Goal: Task Accomplishment & Management: Manage account settings

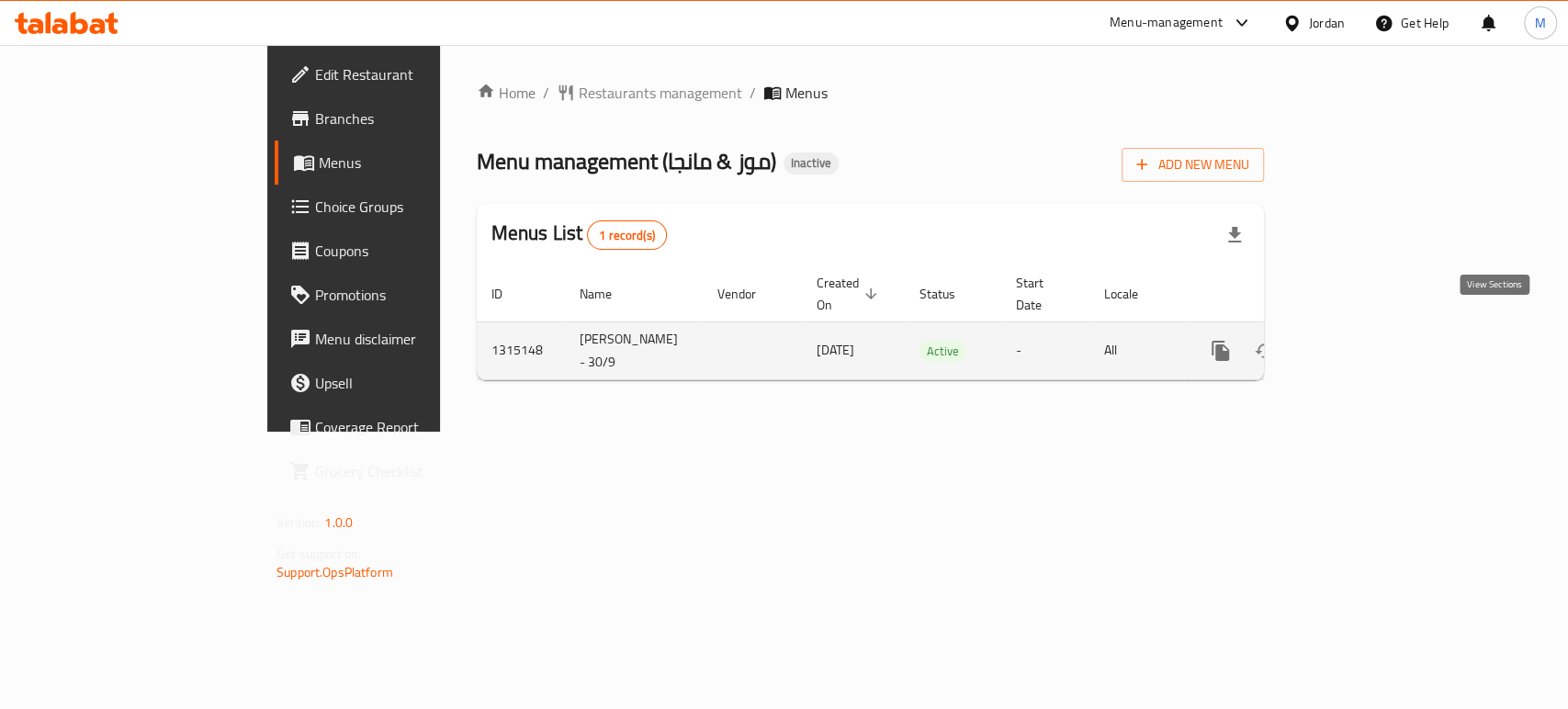
click at [1365, 340] on icon "enhanced table" at bounding box center [1353, 351] width 22 height 22
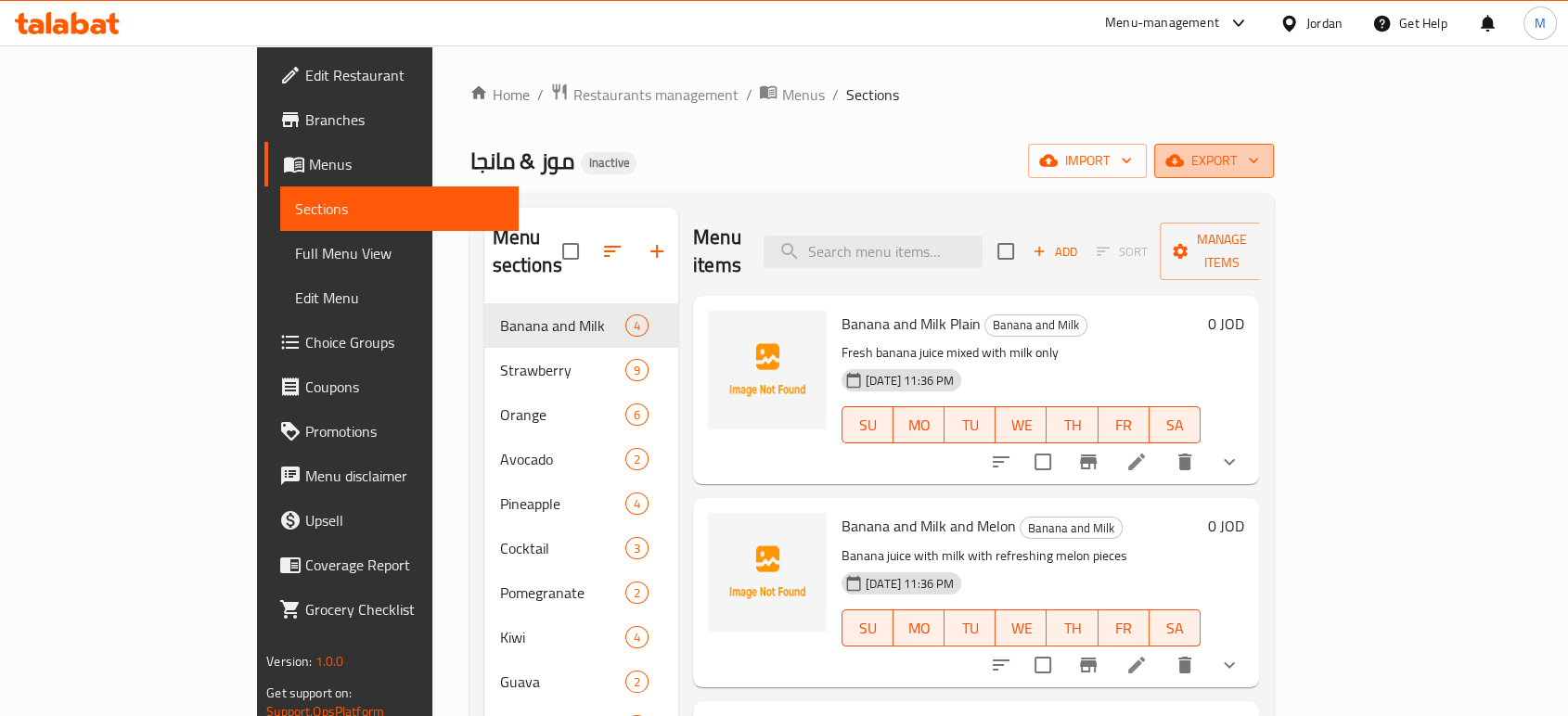
click at [1258, 162] on span "export" at bounding box center [1214, 160] width 90 height 23
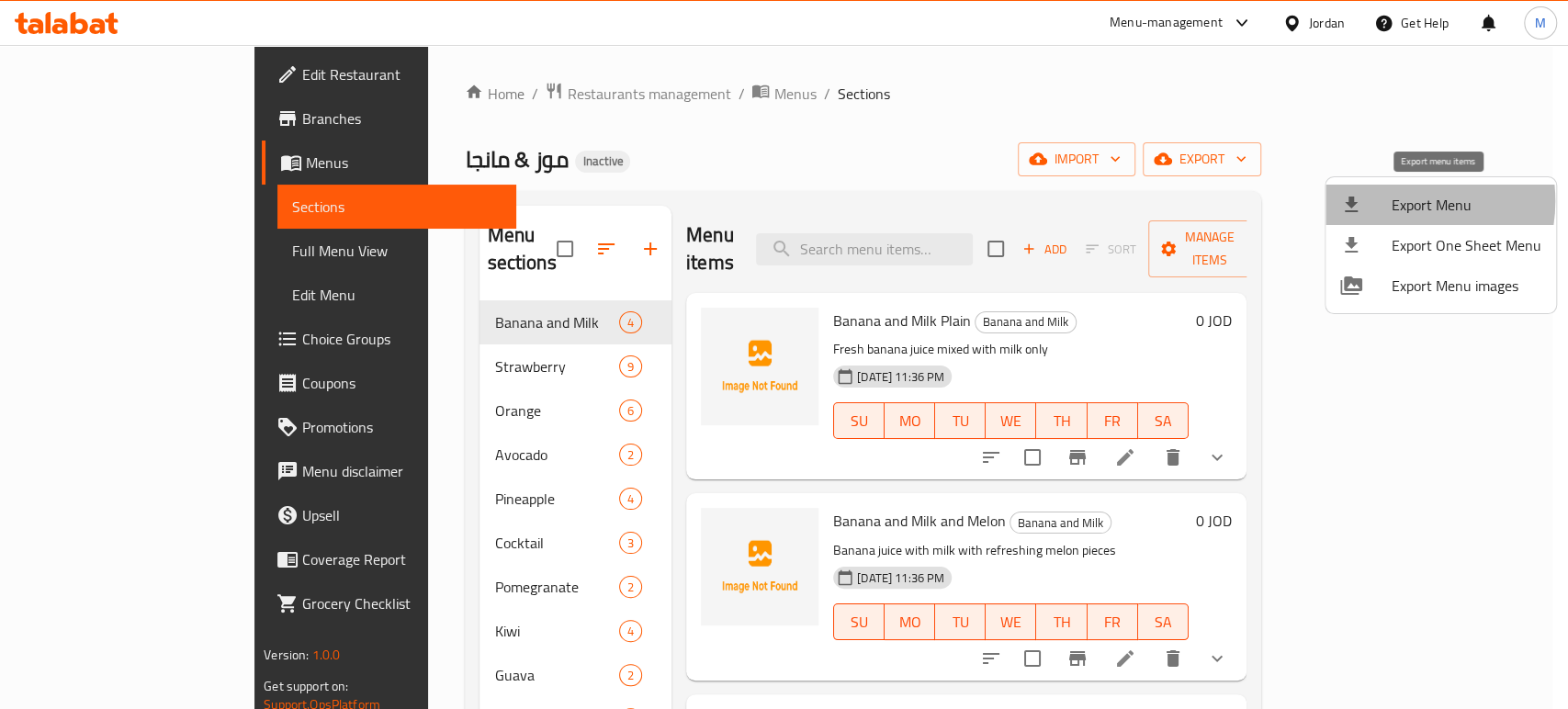
click at [1394, 201] on span "Export Menu" at bounding box center [1466, 205] width 150 height 22
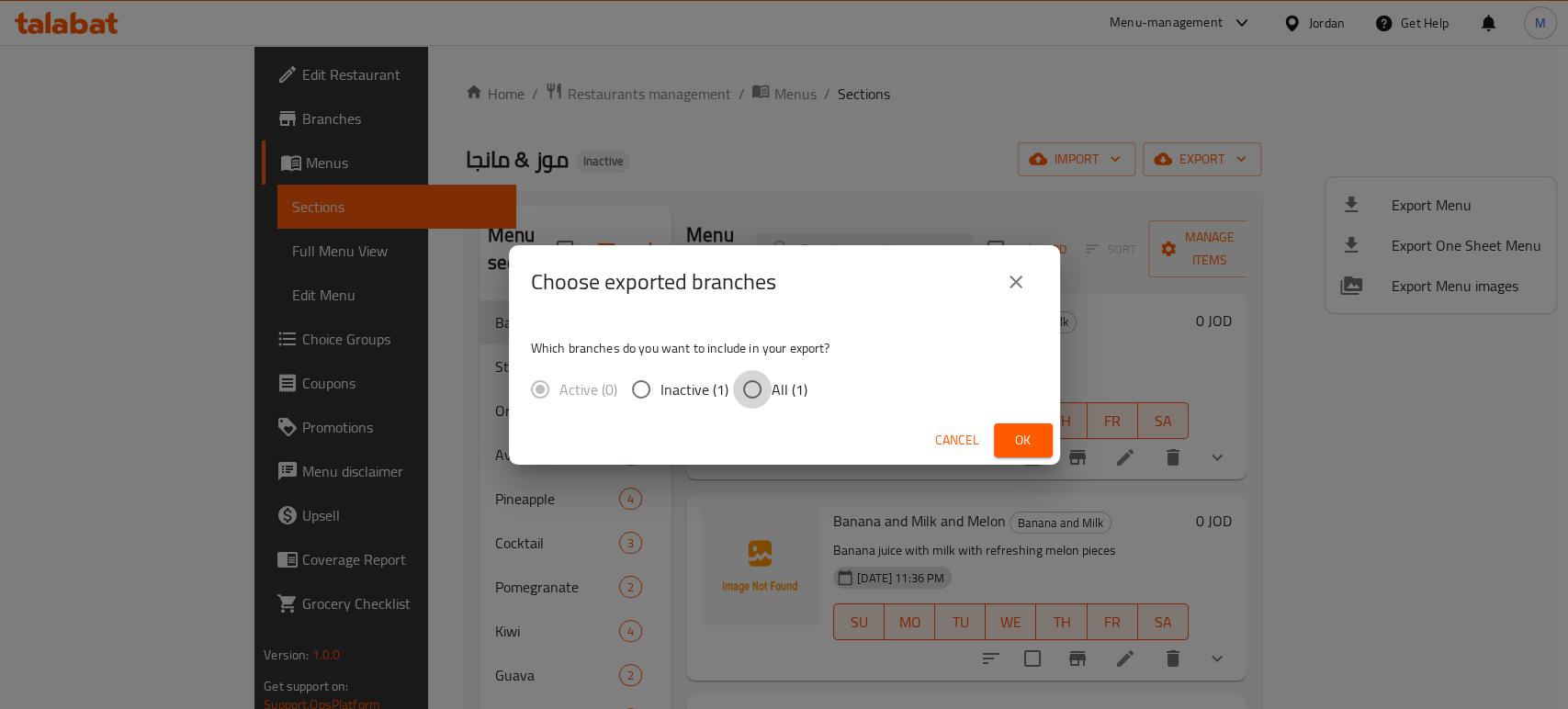
click at [750, 391] on input "All (1)" at bounding box center [751, 389] width 38 height 38
radio input "true"
click at [1033, 430] on span "Ok" at bounding box center [1024, 440] width 30 height 23
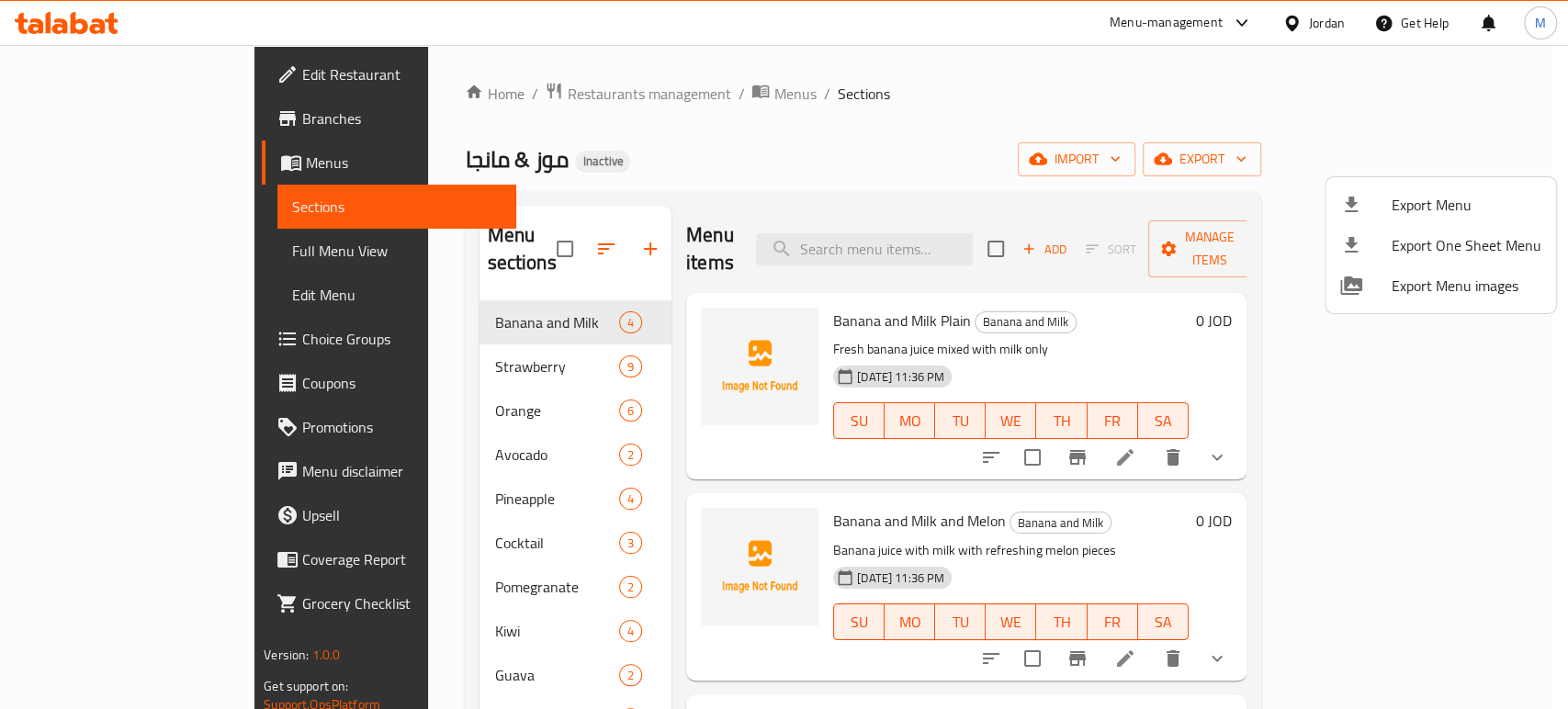
click at [150, 248] on div at bounding box center [784, 354] width 1568 height 709
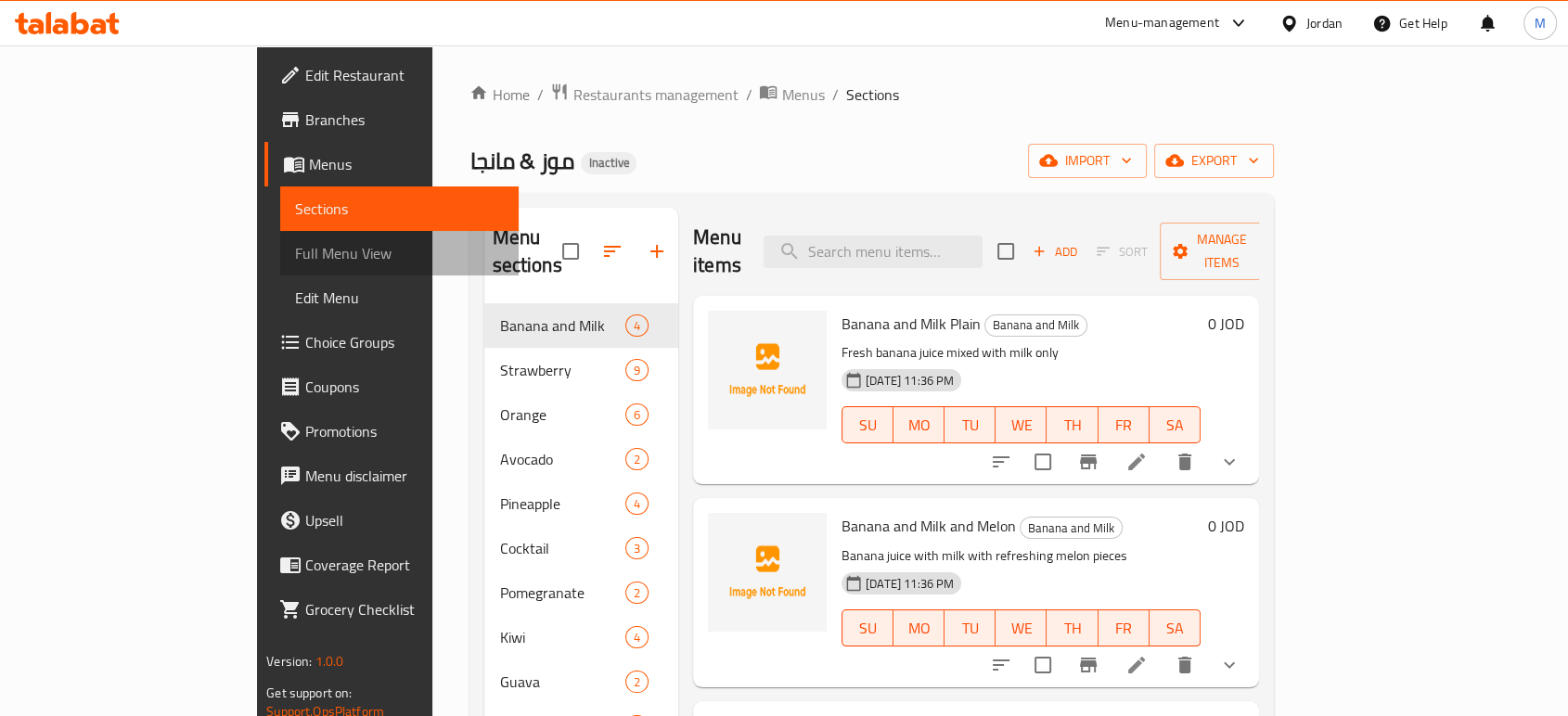
click at [295, 250] on span "Full Menu View" at bounding box center [399, 253] width 209 height 22
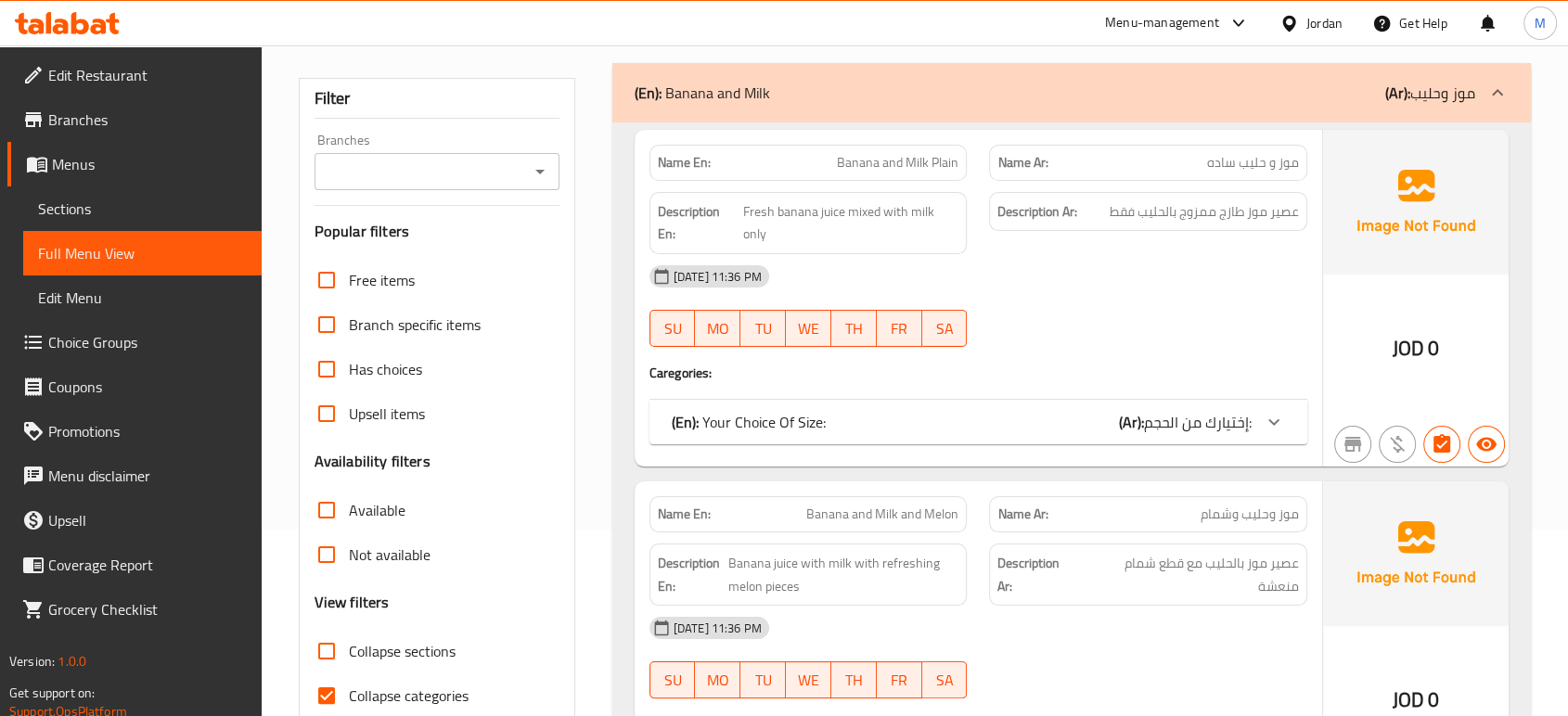
scroll to position [206, 0]
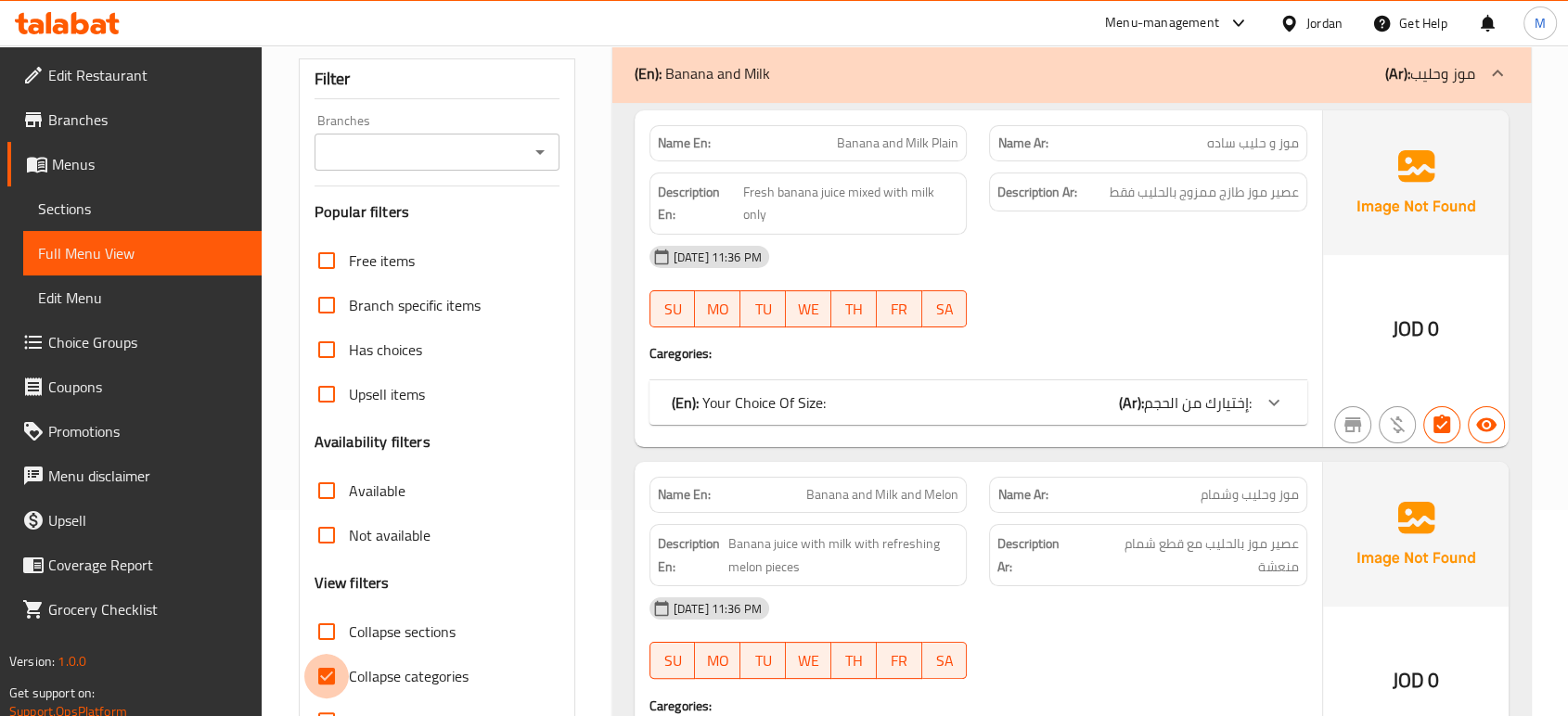
click at [330, 683] on input "Collapse categories" at bounding box center [327, 676] width 45 height 45
checkbox input "false"
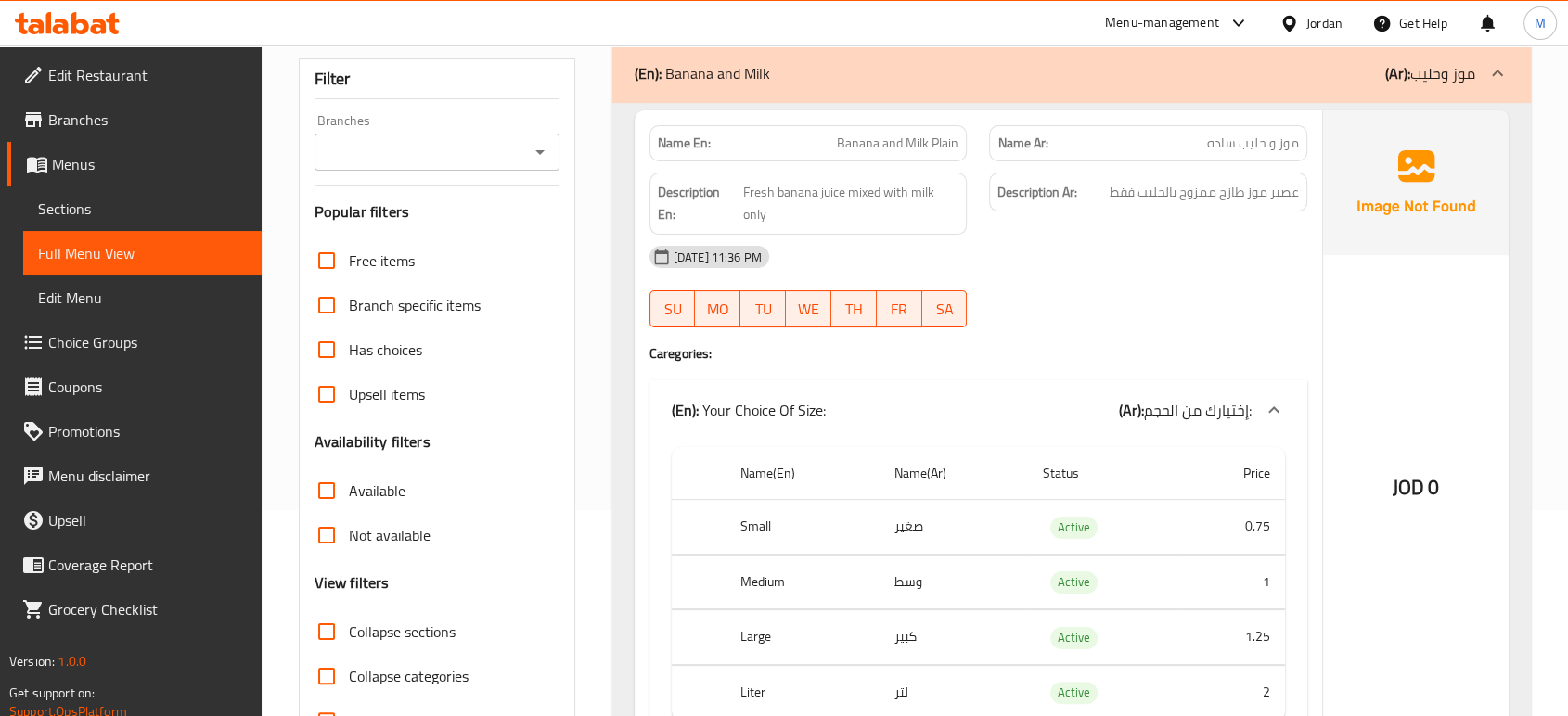
click at [1198, 235] on div "[DATE] 11:36 PM" at bounding box center [978, 257] width 680 height 45
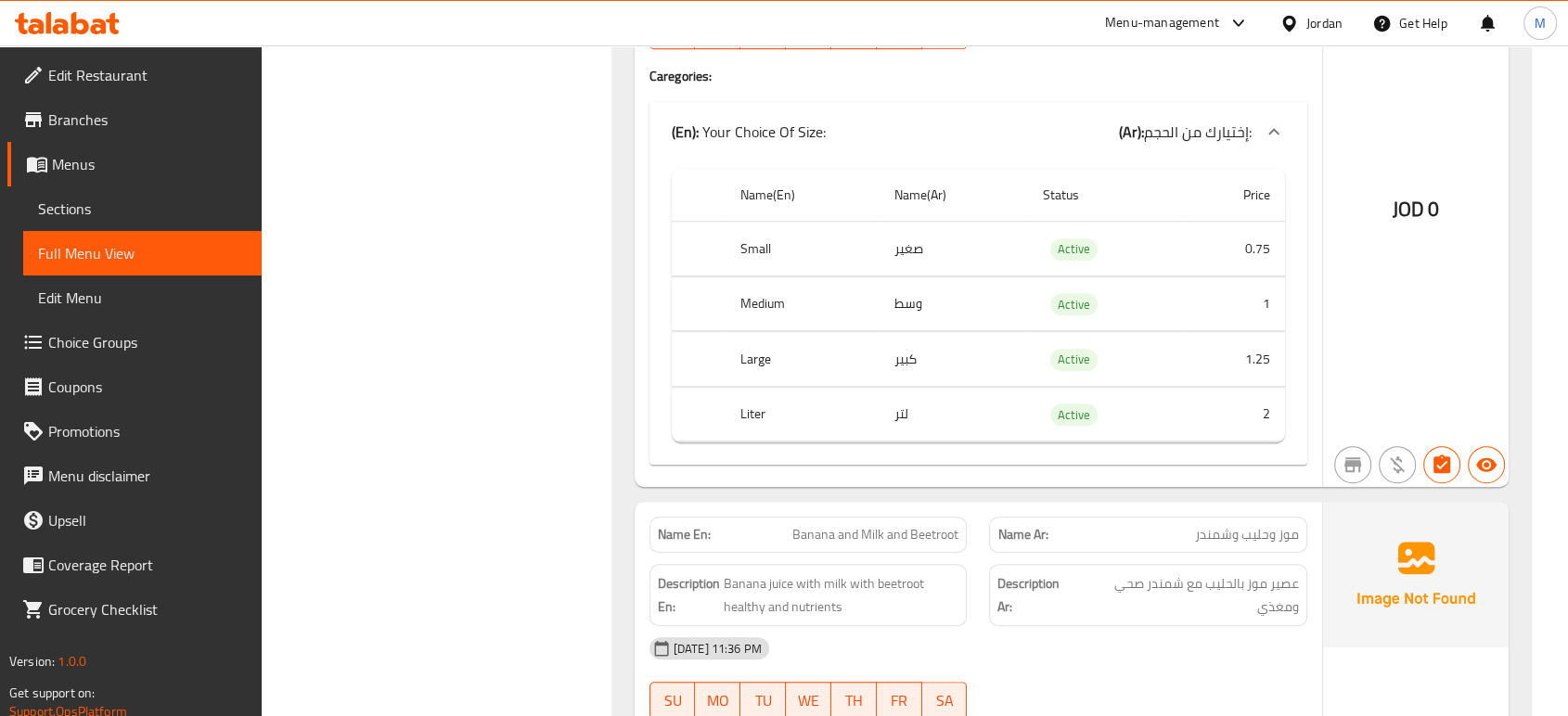
scroll to position [1195, 0]
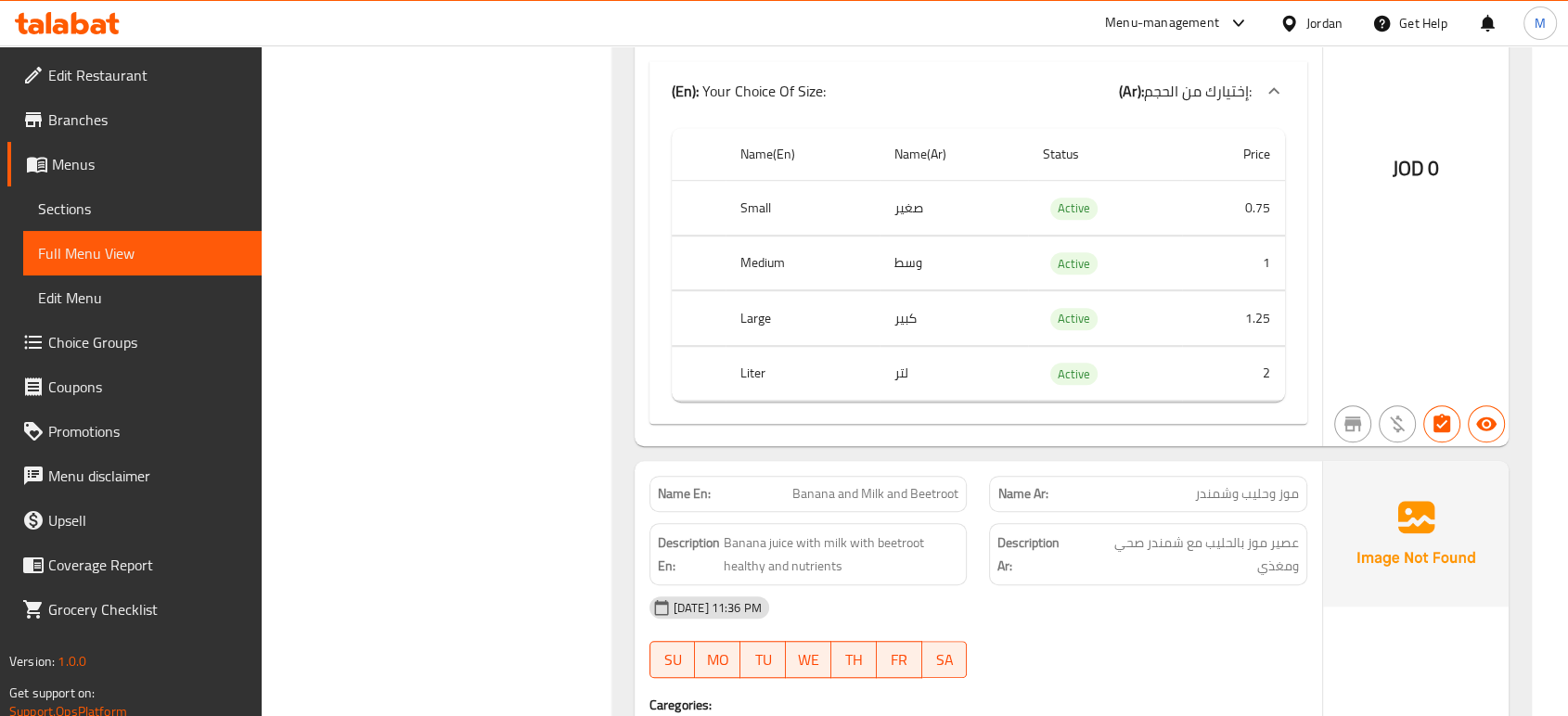
click at [1167, 591] on div "[DATE] 11:36 PM" at bounding box center [978, 607] width 680 height 45
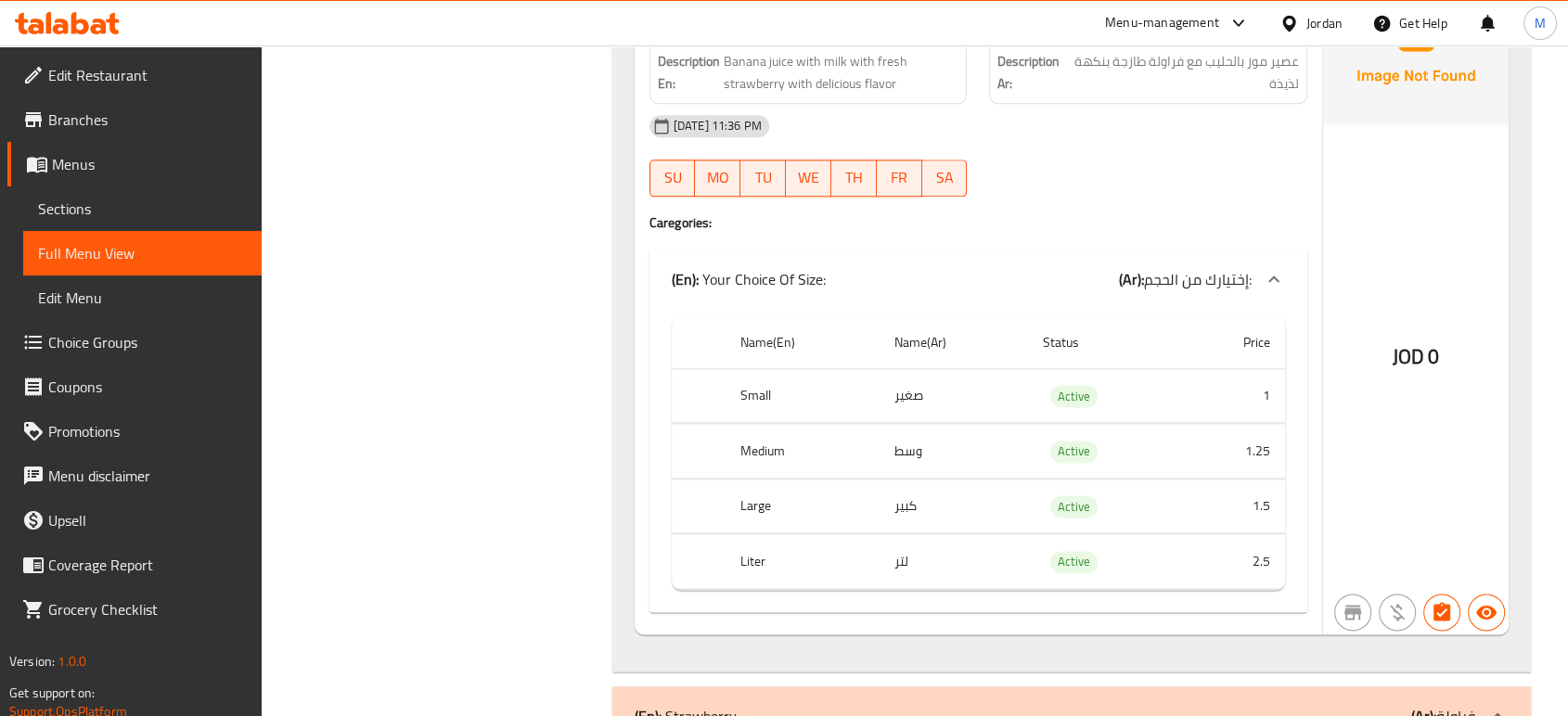
scroll to position [2350, 0]
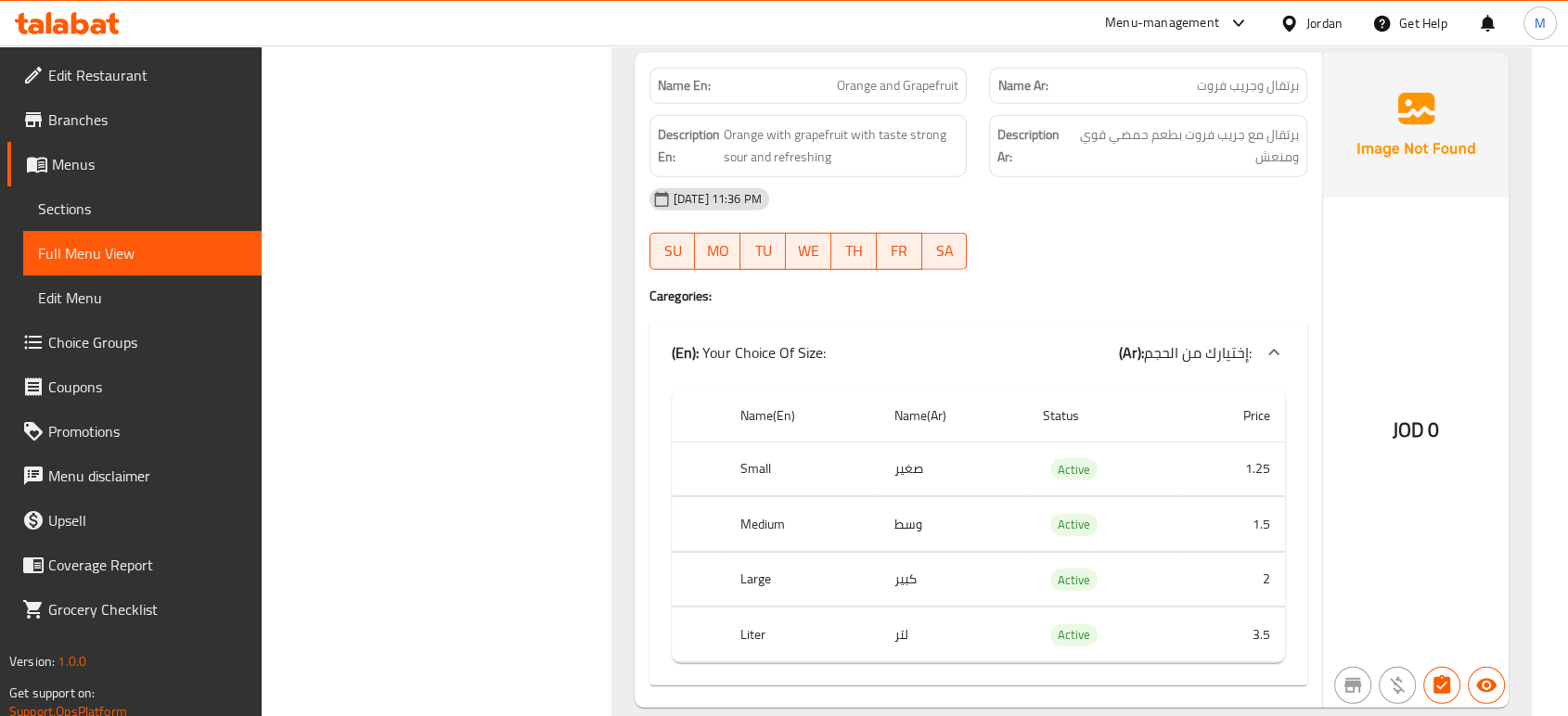
scroll to position [12494, 0]
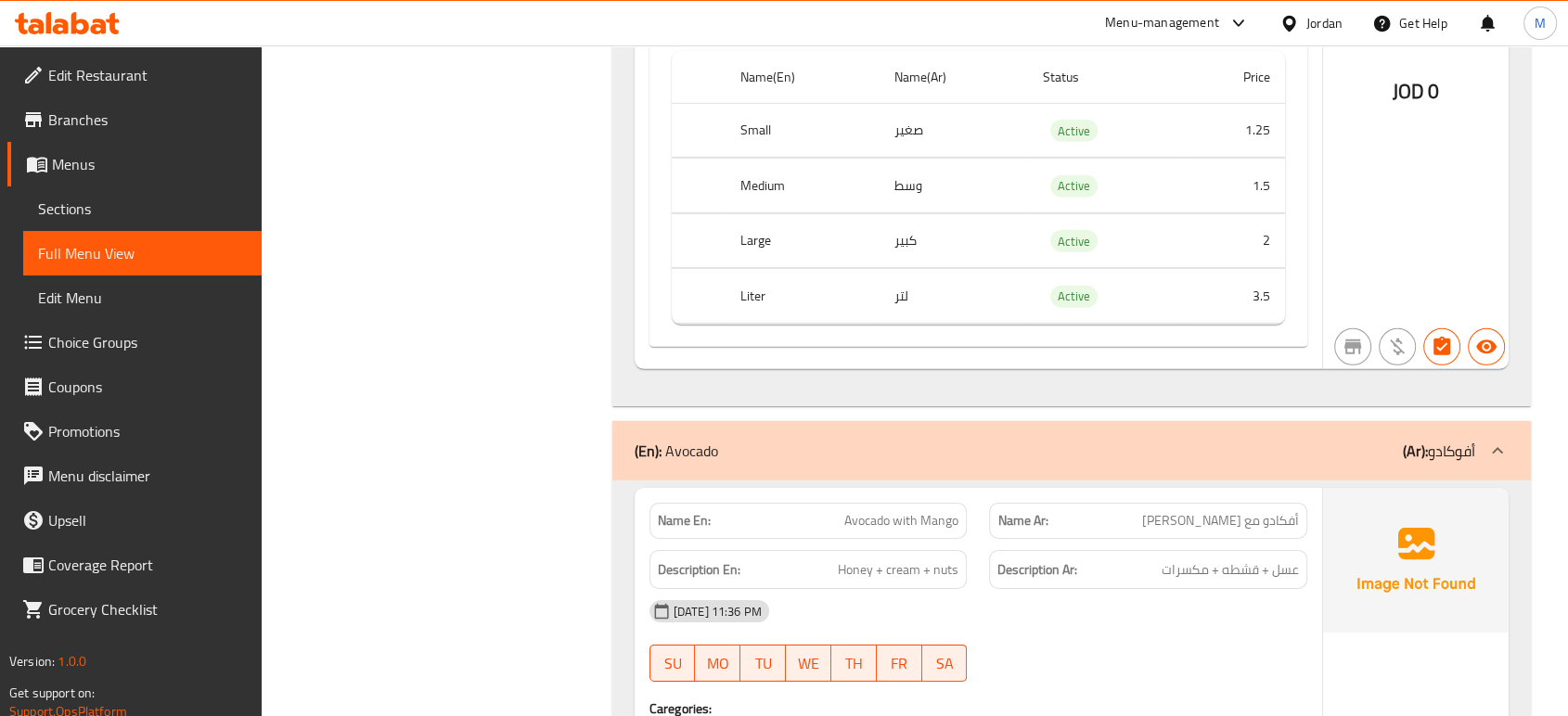
scroll to position [12865, 0]
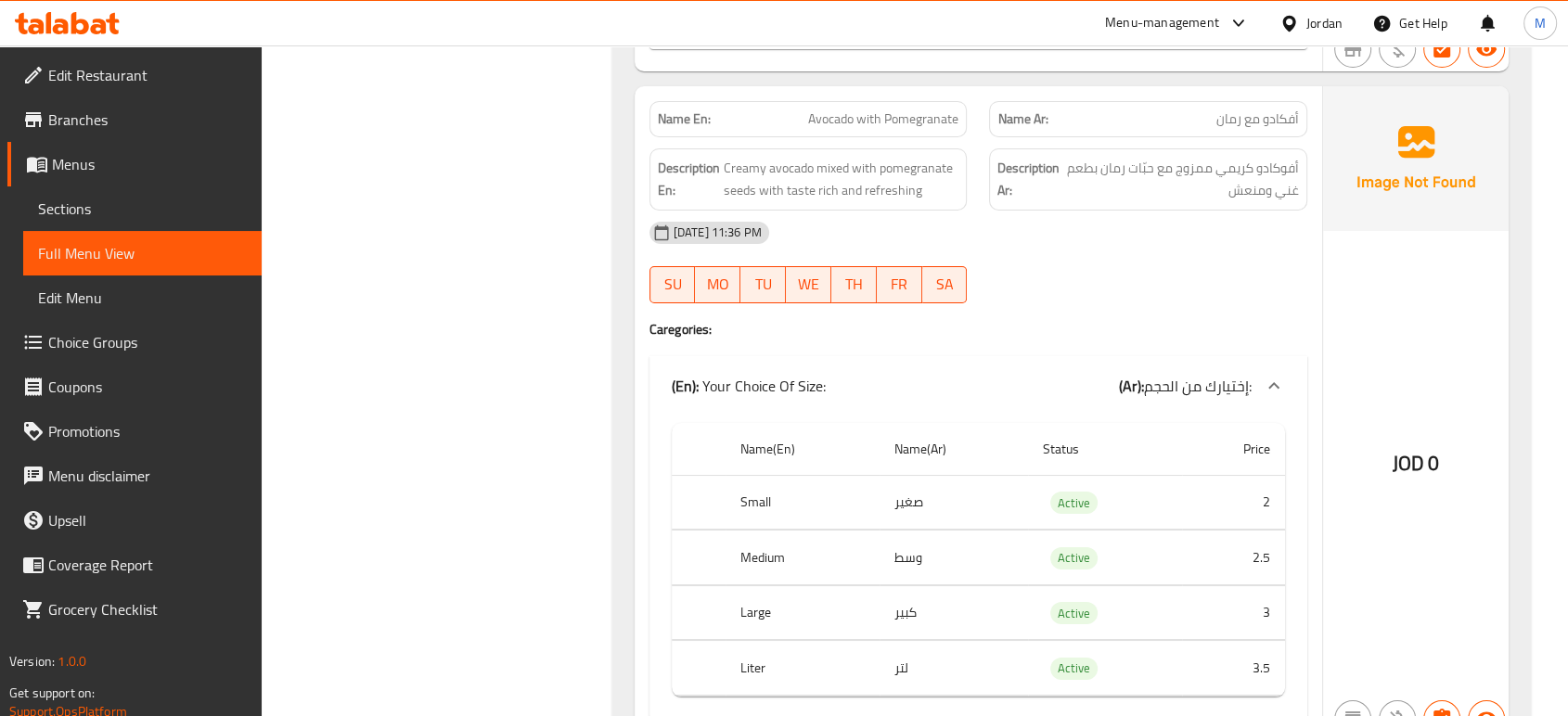
scroll to position [13855, 0]
click at [1182, 260] on div "29-09-2025 11:36 PM SU MO TU WE TH FR SA" at bounding box center [978, 261] width 680 height 104
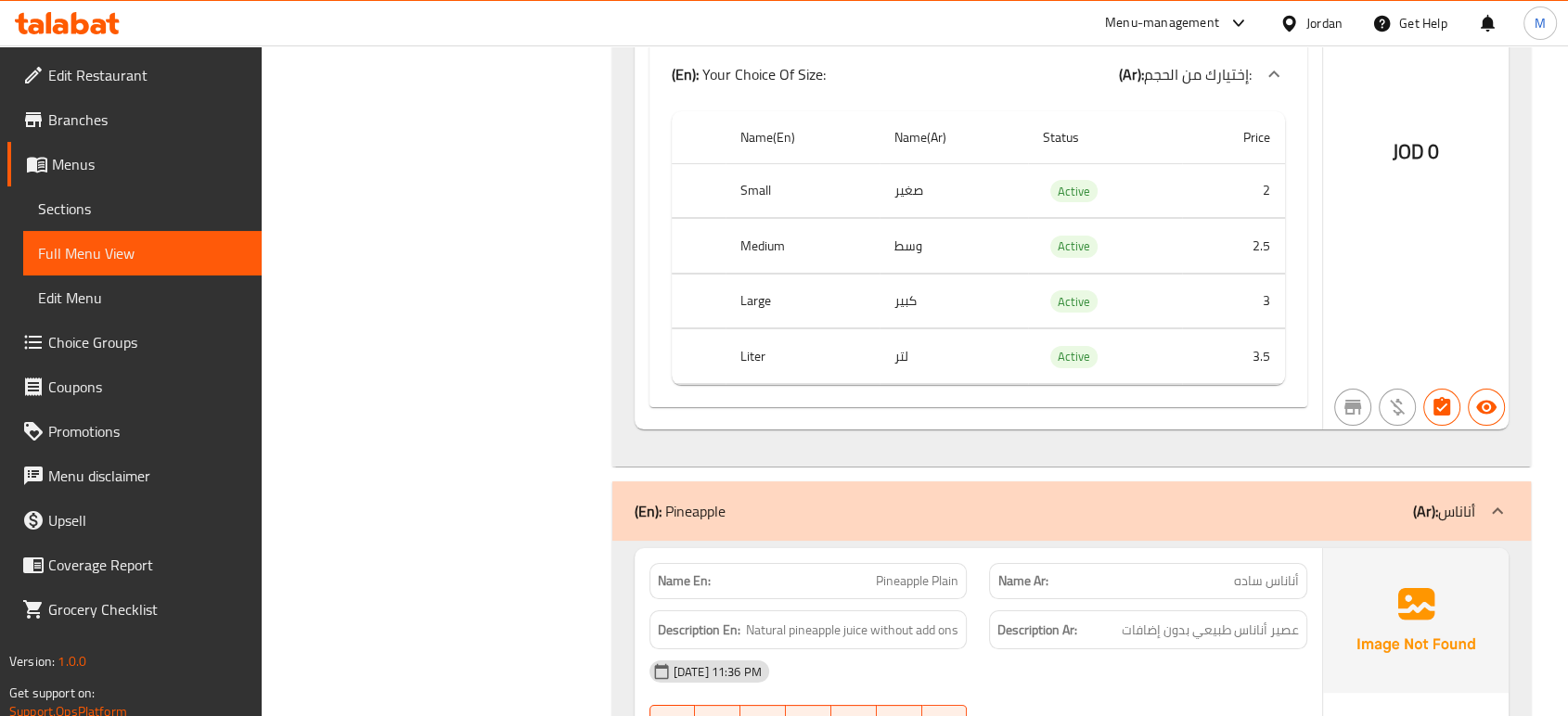
scroll to position [14349, 0]
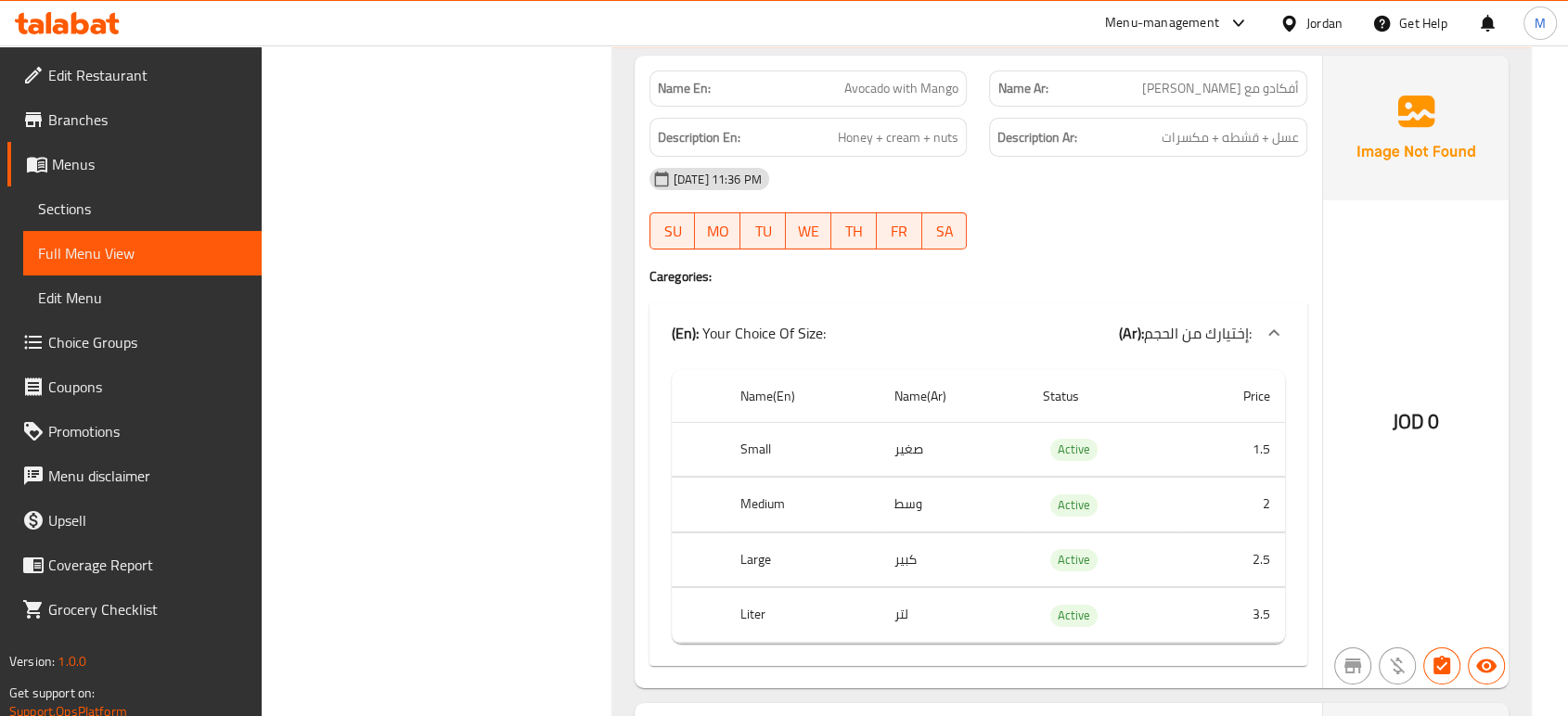
scroll to position [13195, 0]
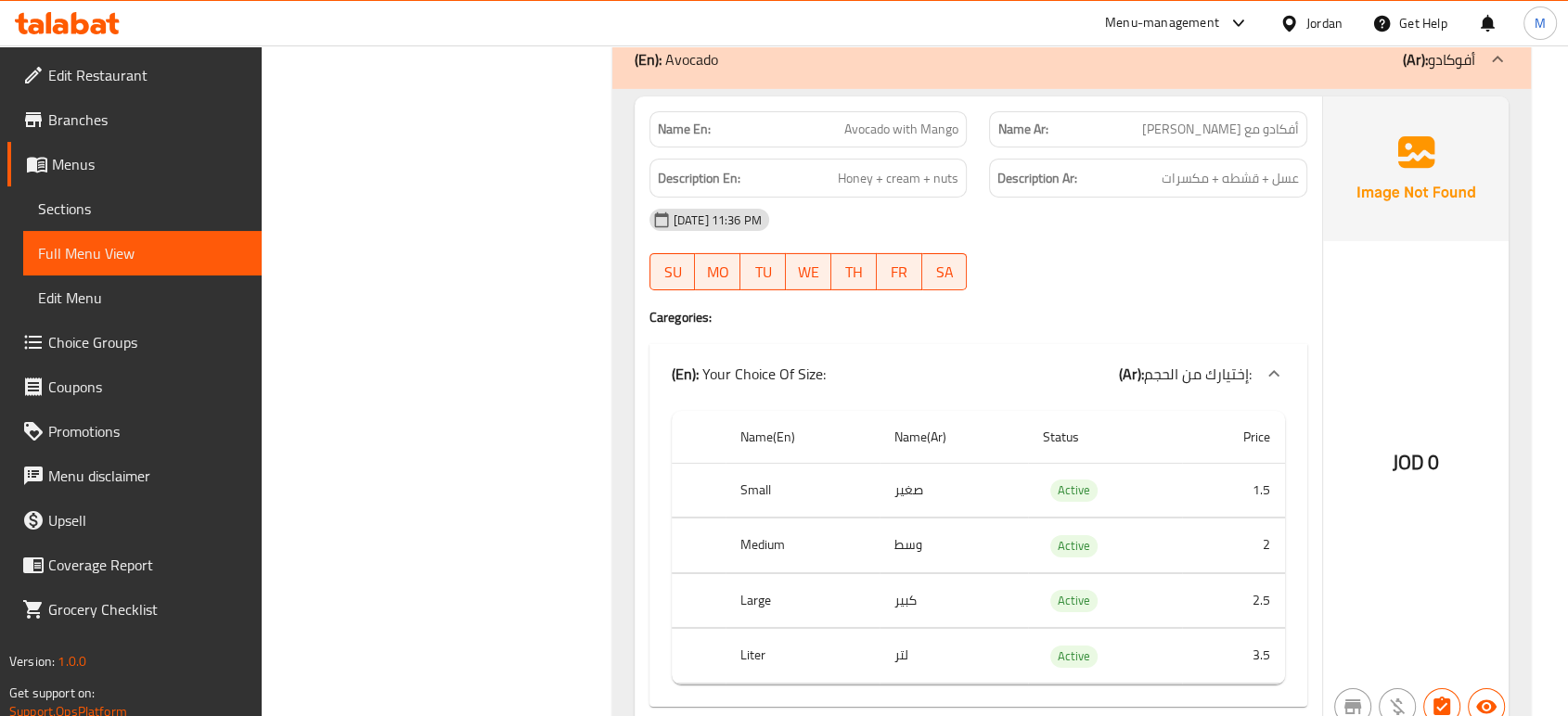
click at [1109, 285] on div at bounding box center [1148, 290] width 340 height 22
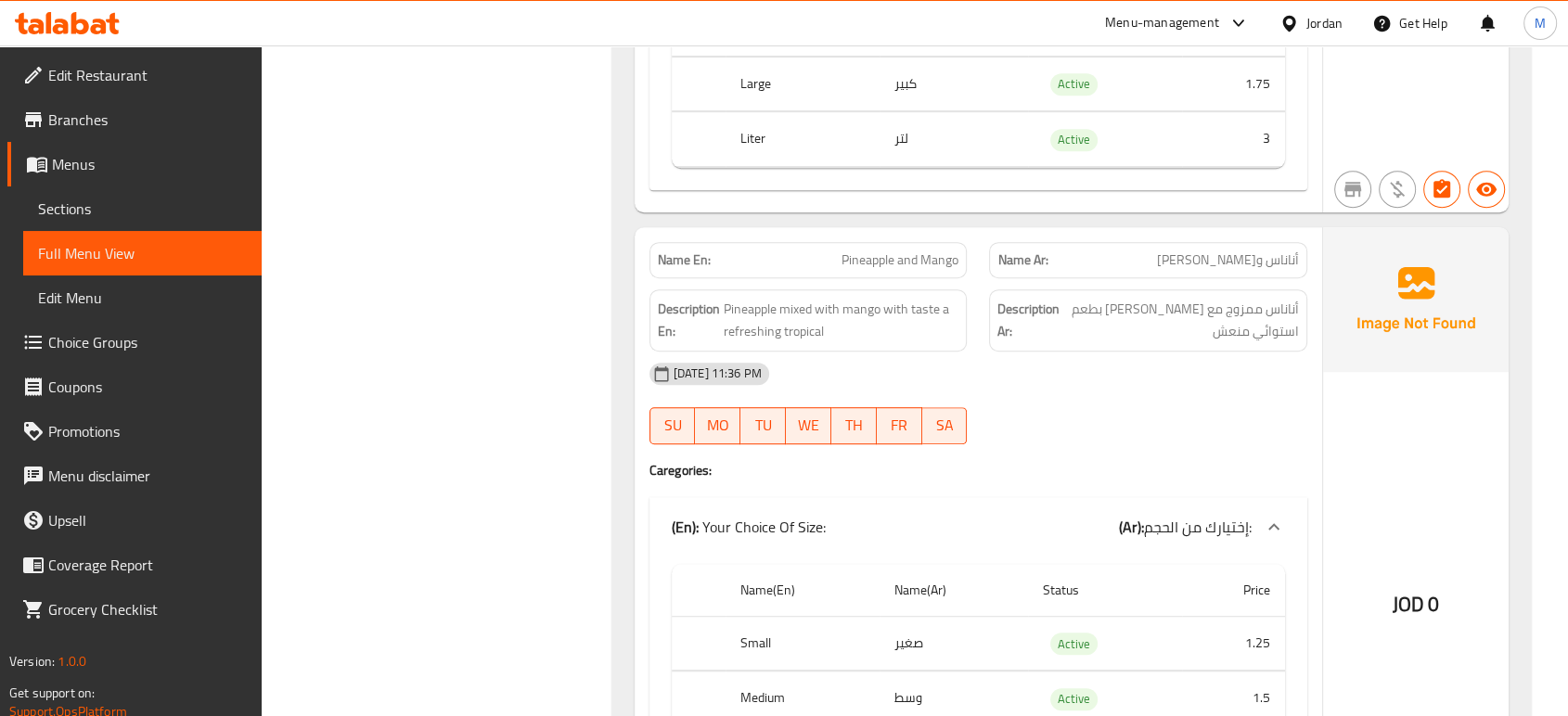
scroll to position [15174, 0]
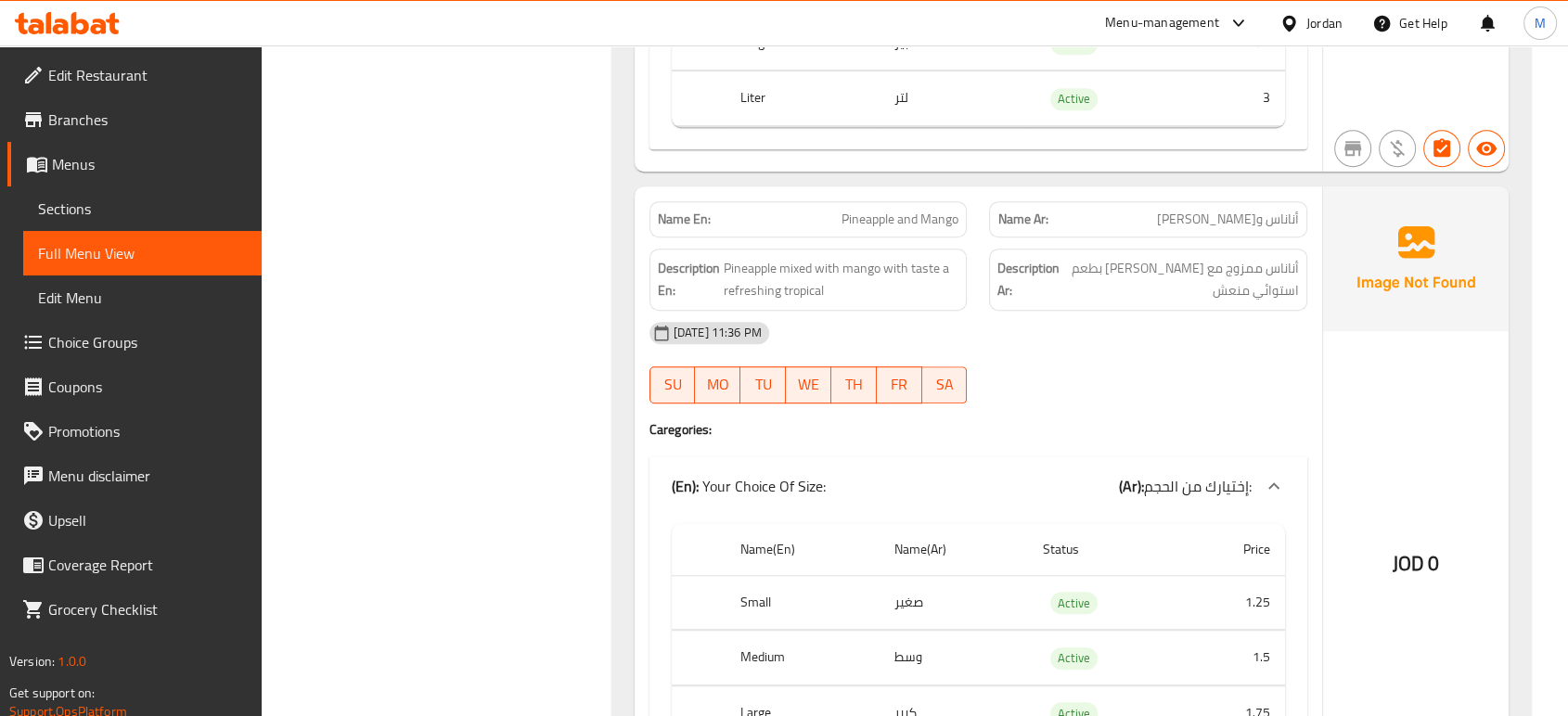
click at [1202, 356] on div "[DATE] 11:36 PM" at bounding box center [978, 333] width 680 height 45
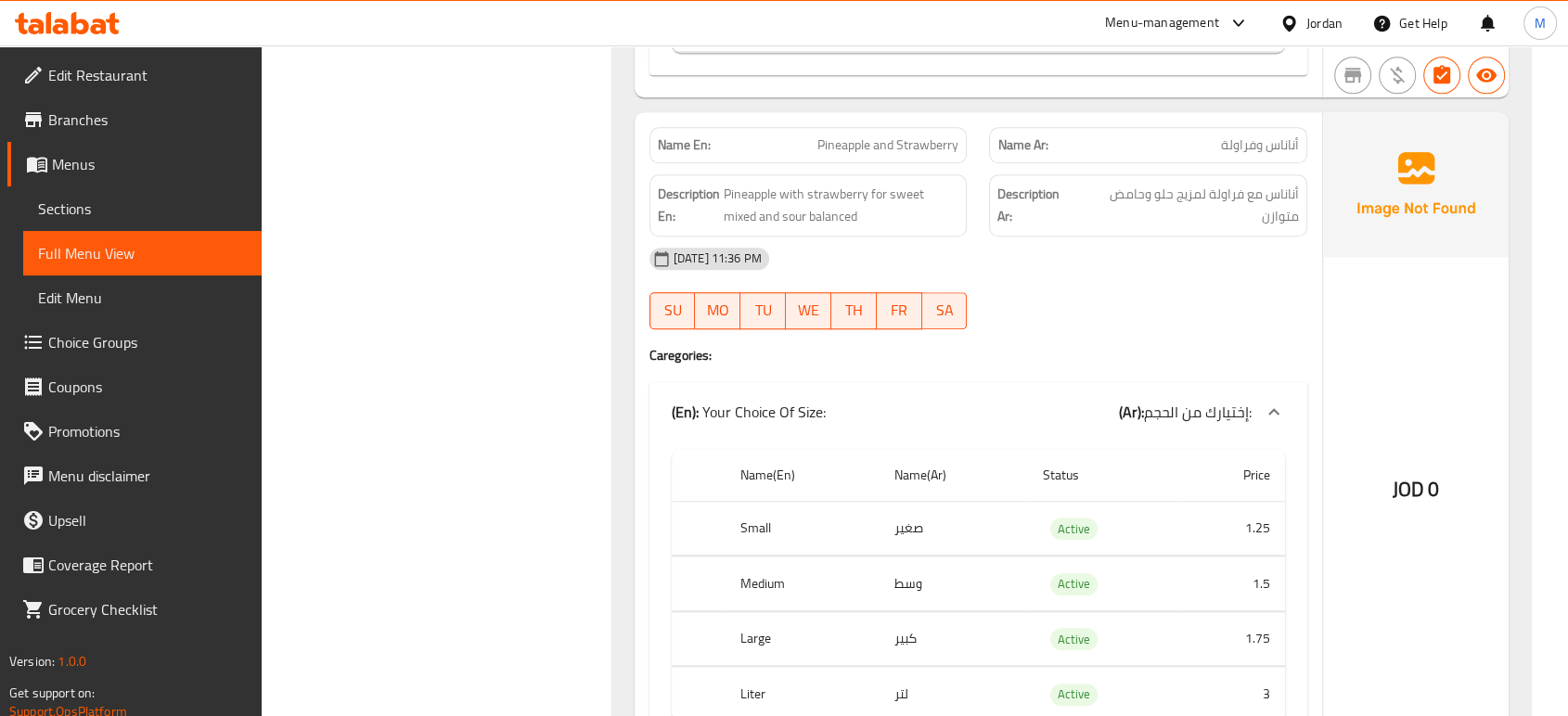
scroll to position [15958, 0]
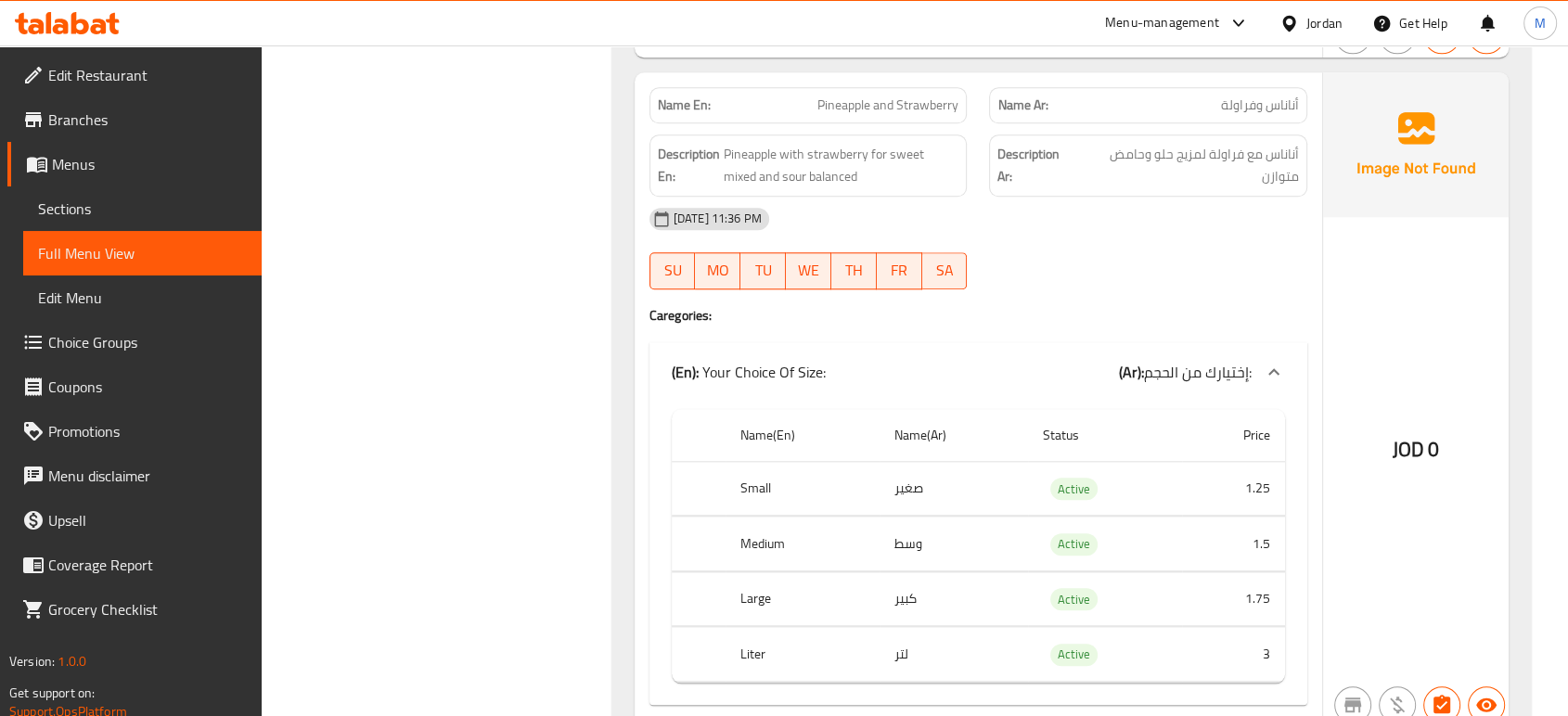
click at [1169, 279] on div "29-09-2025 11:36 PM SU MO TU WE TH FR SA" at bounding box center [978, 249] width 680 height 104
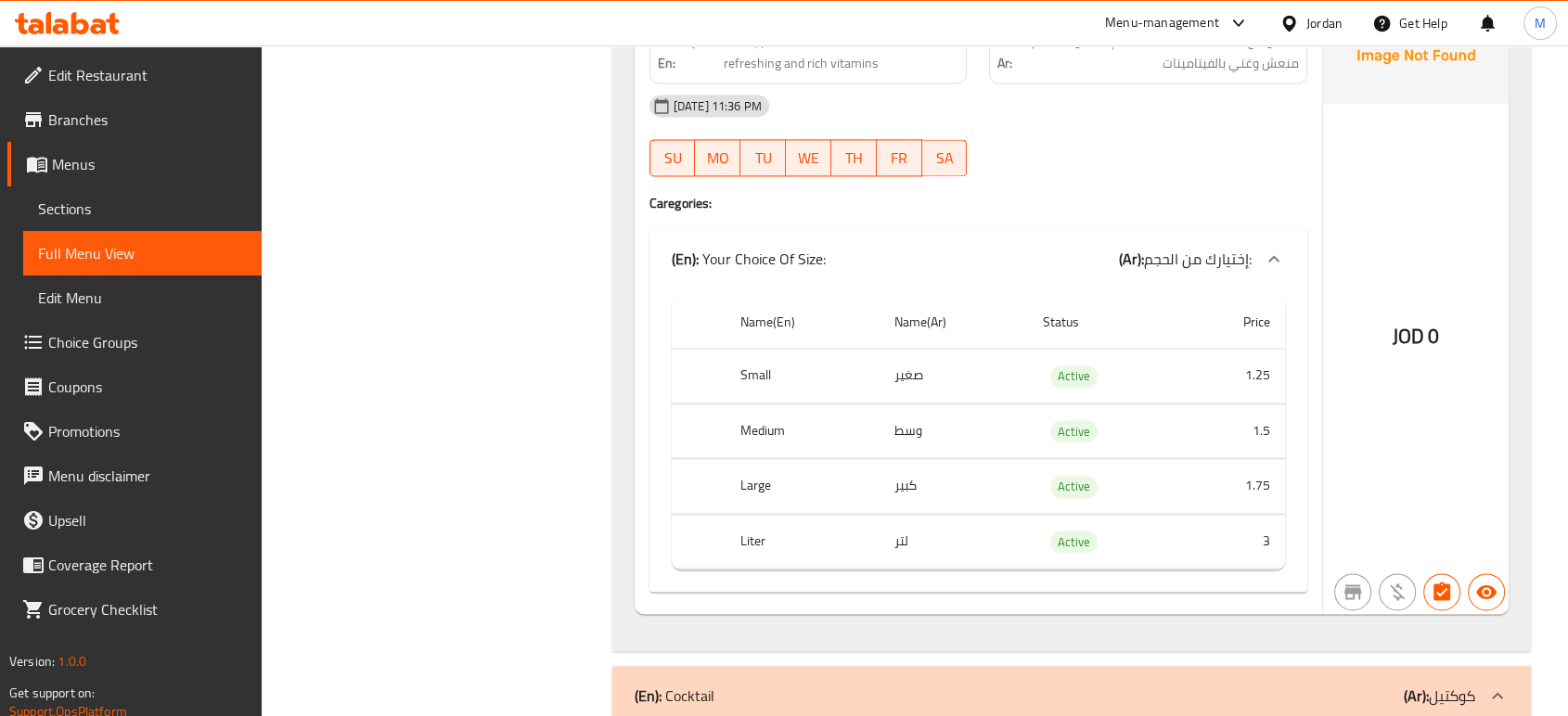
scroll to position [16782, 0]
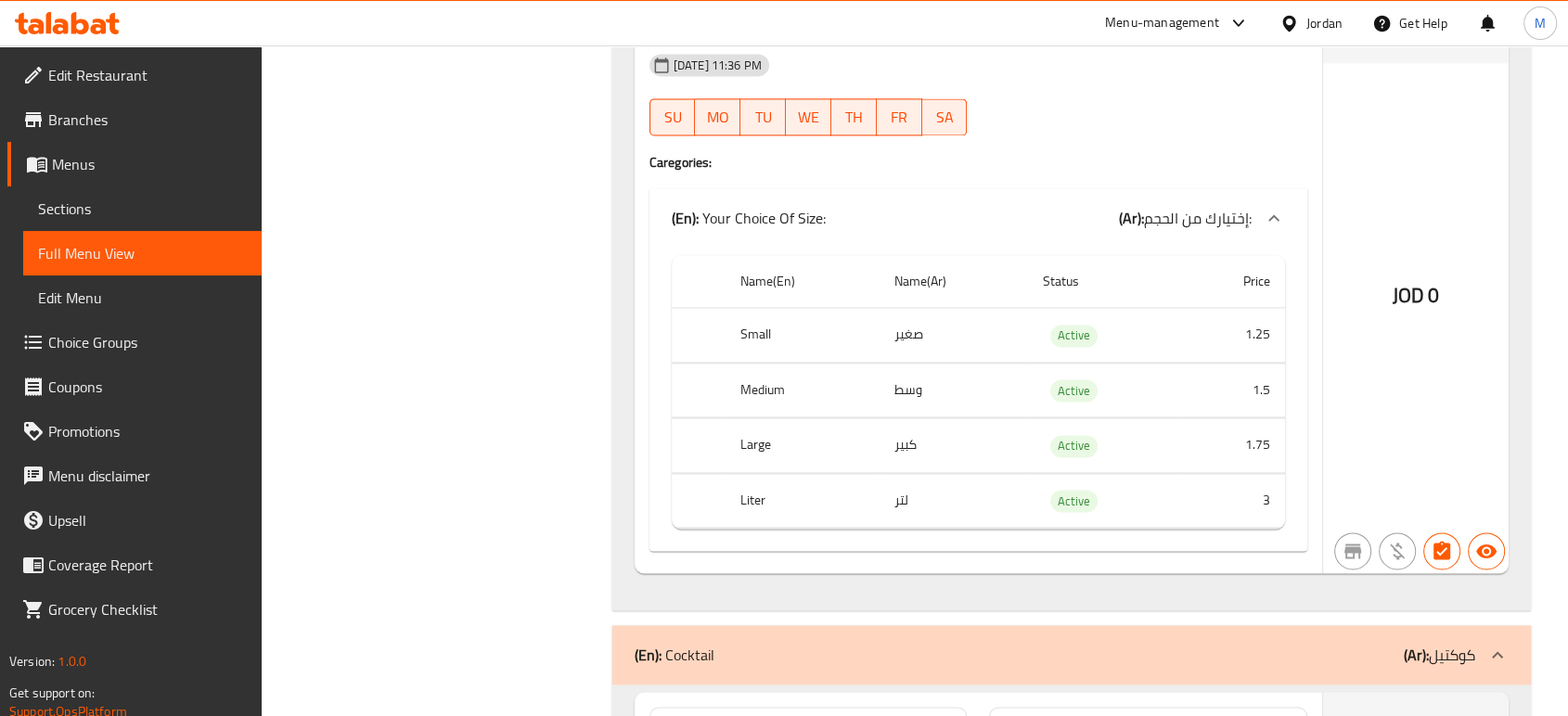
click at [481, 251] on div "Filter Branches Branches Popular filters Free items Branch specific items Has c…" at bounding box center [444, 687] width 314 height 34463
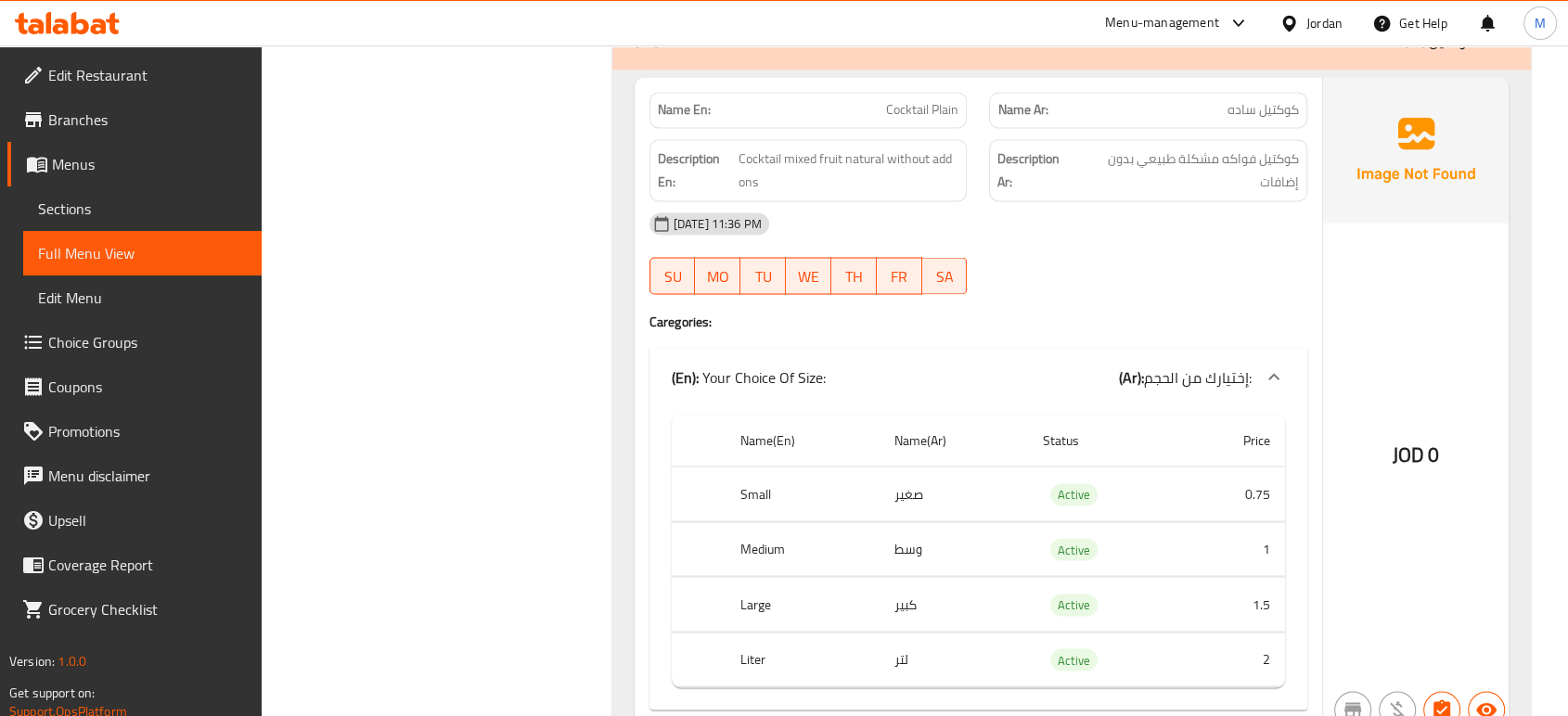
scroll to position [17401, 0]
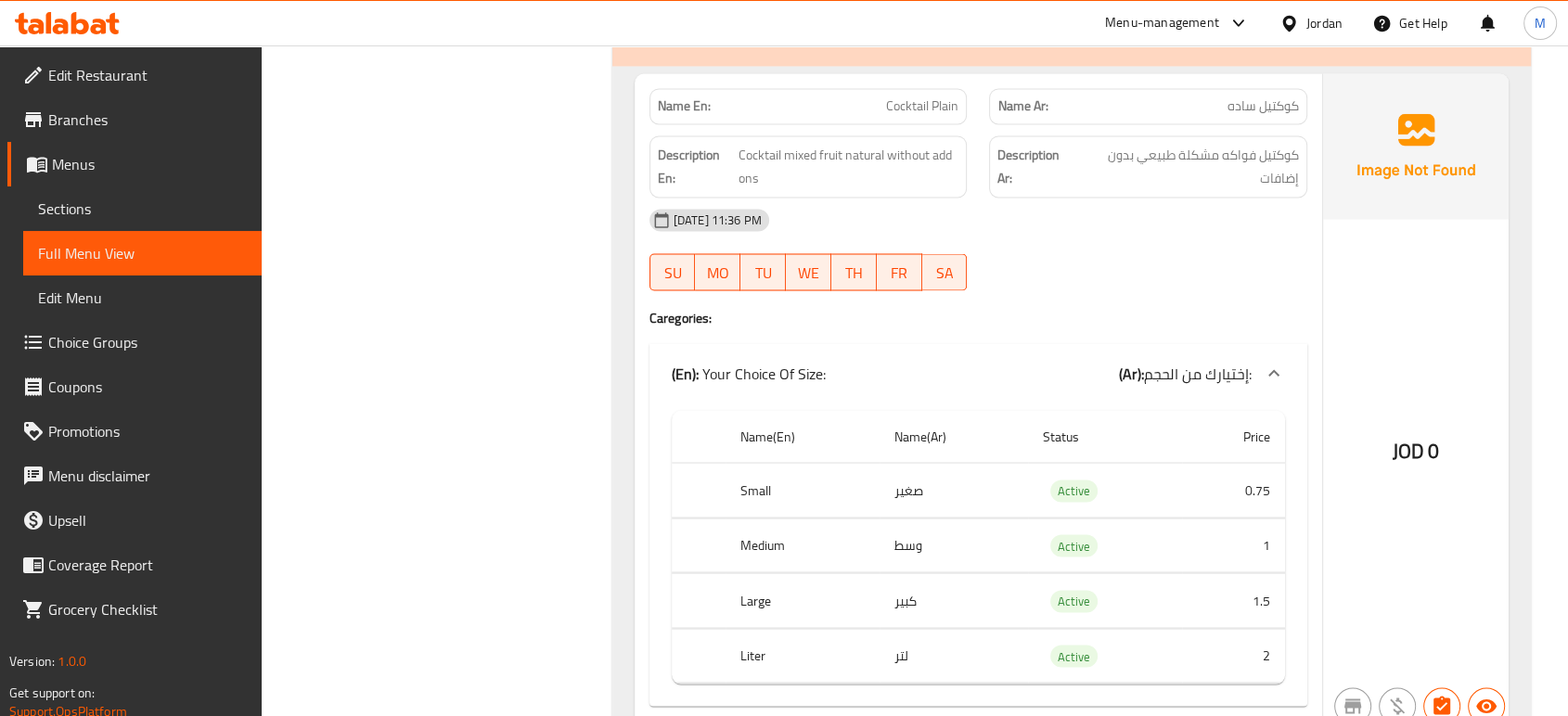
click at [1179, 242] on div "[DATE] 11:36 PM" at bounding box center [978, 219] width 680 height 45
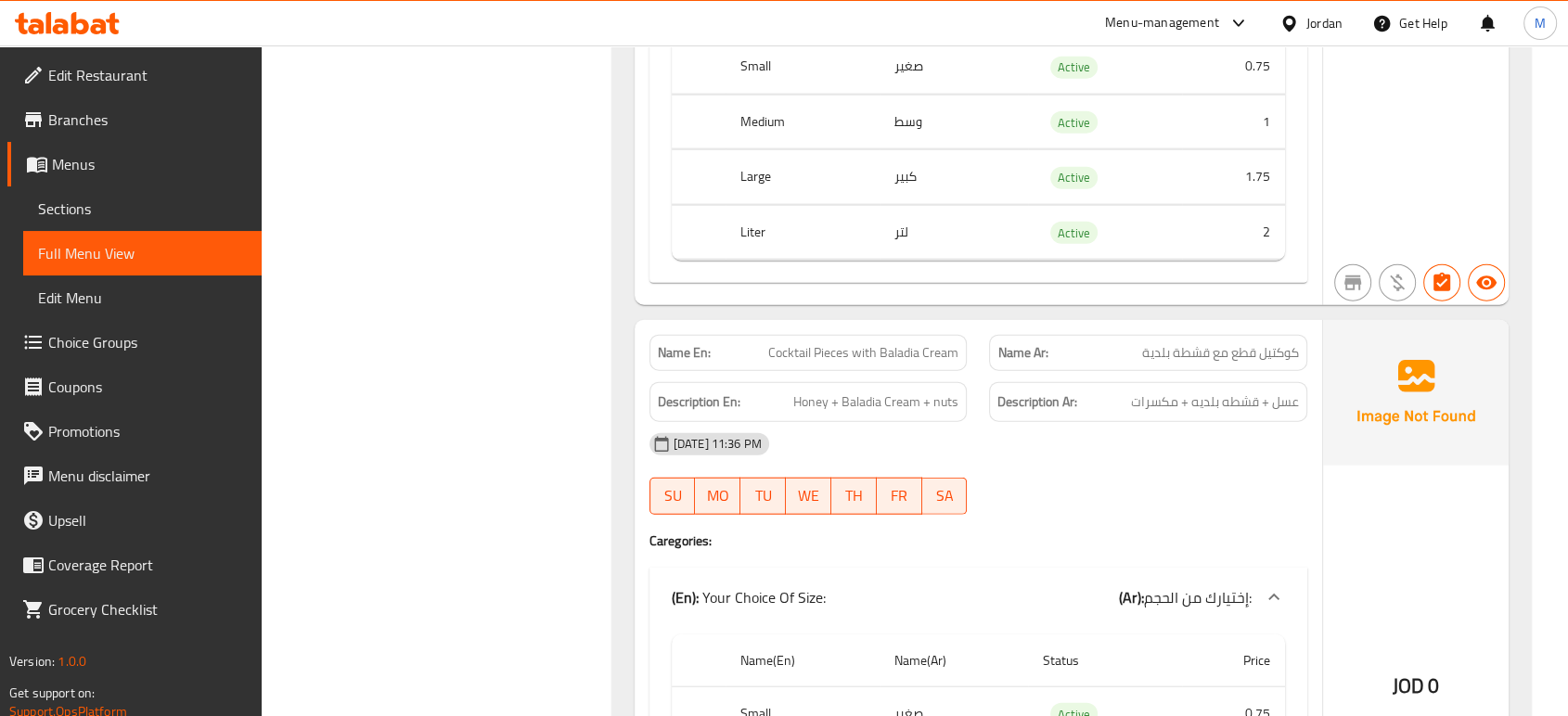
scroll to position [18474, 0]
click at [99, 208] on span "Sections" at bounding box center [142, 208] width 209 height 22
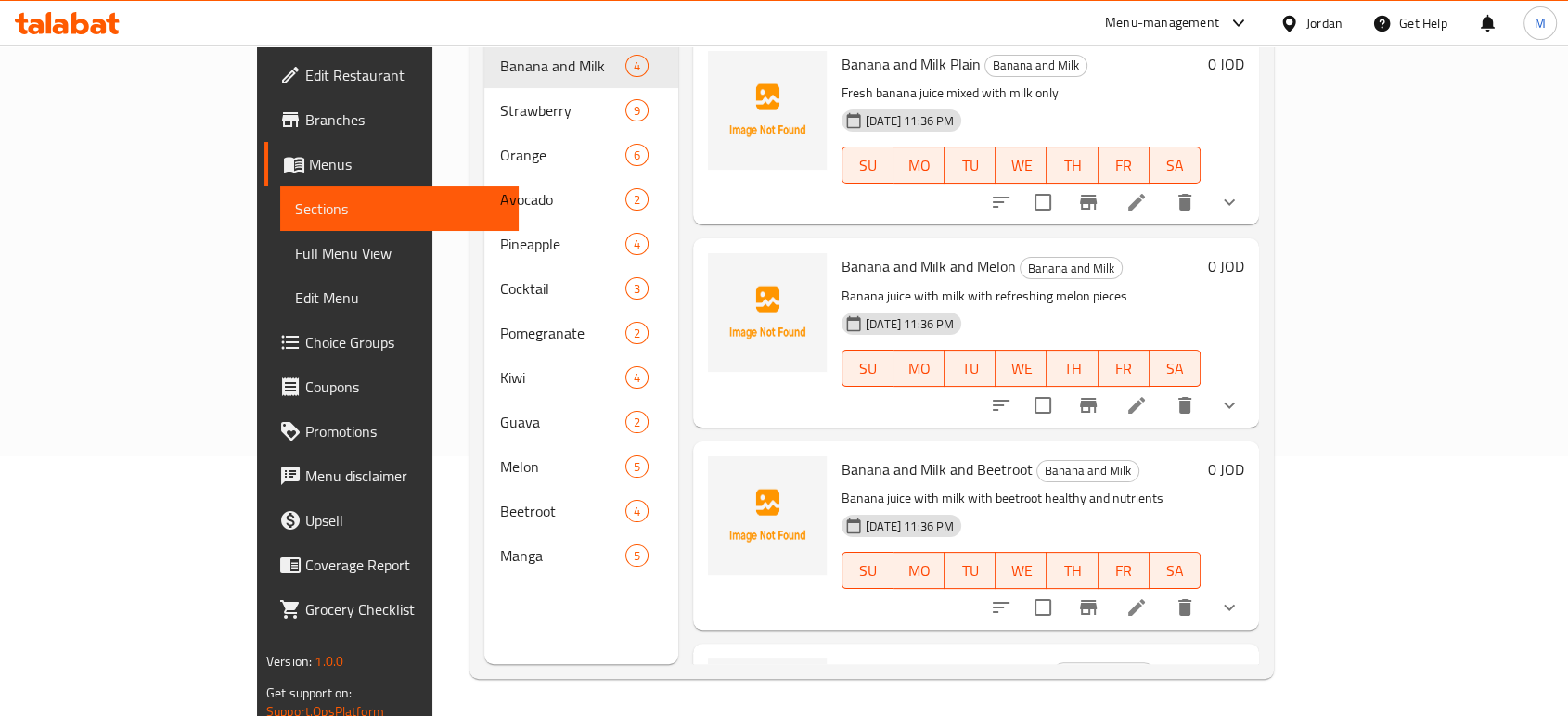
scroll to position [260, 0]
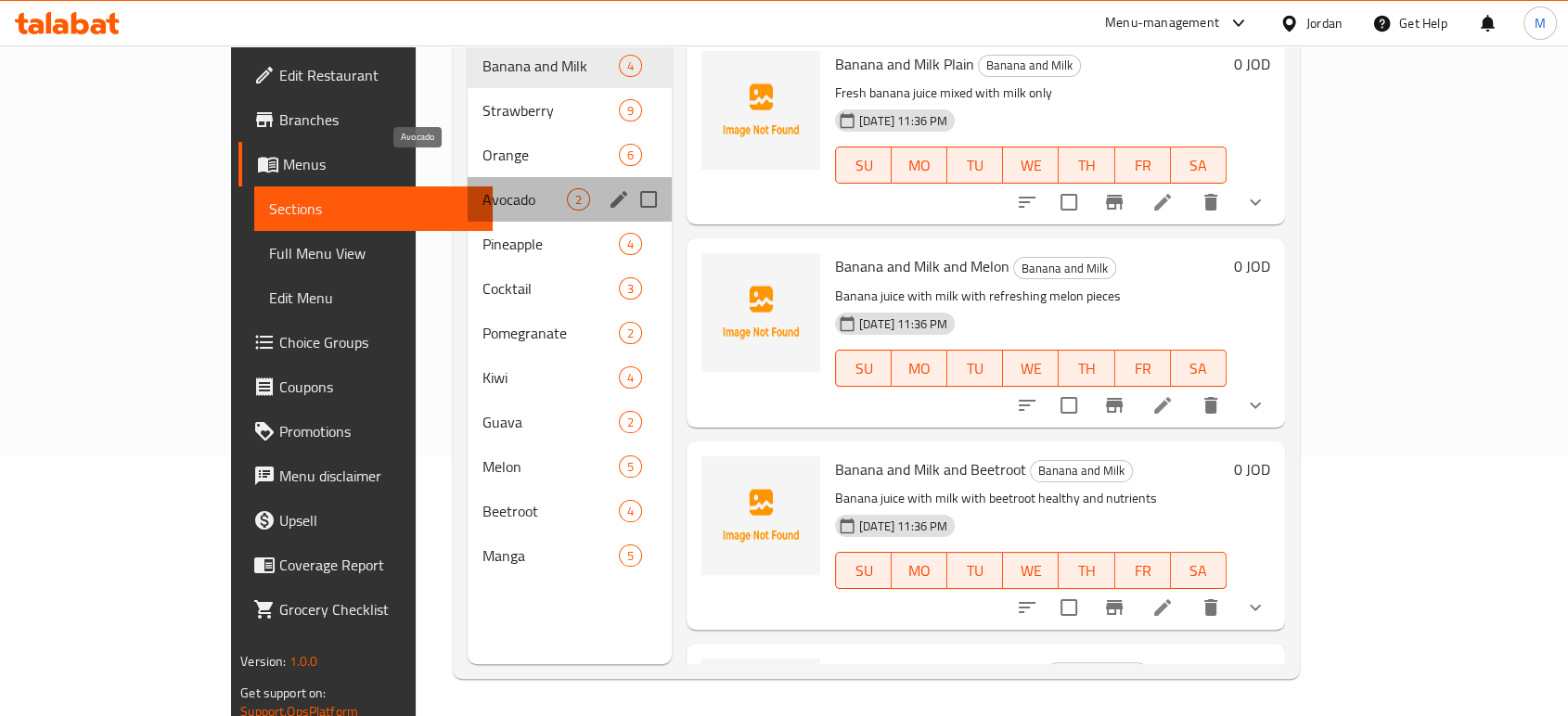
click at [482, 188] on span "Avocado" at bounding box center [524, 199] width 85 height 22
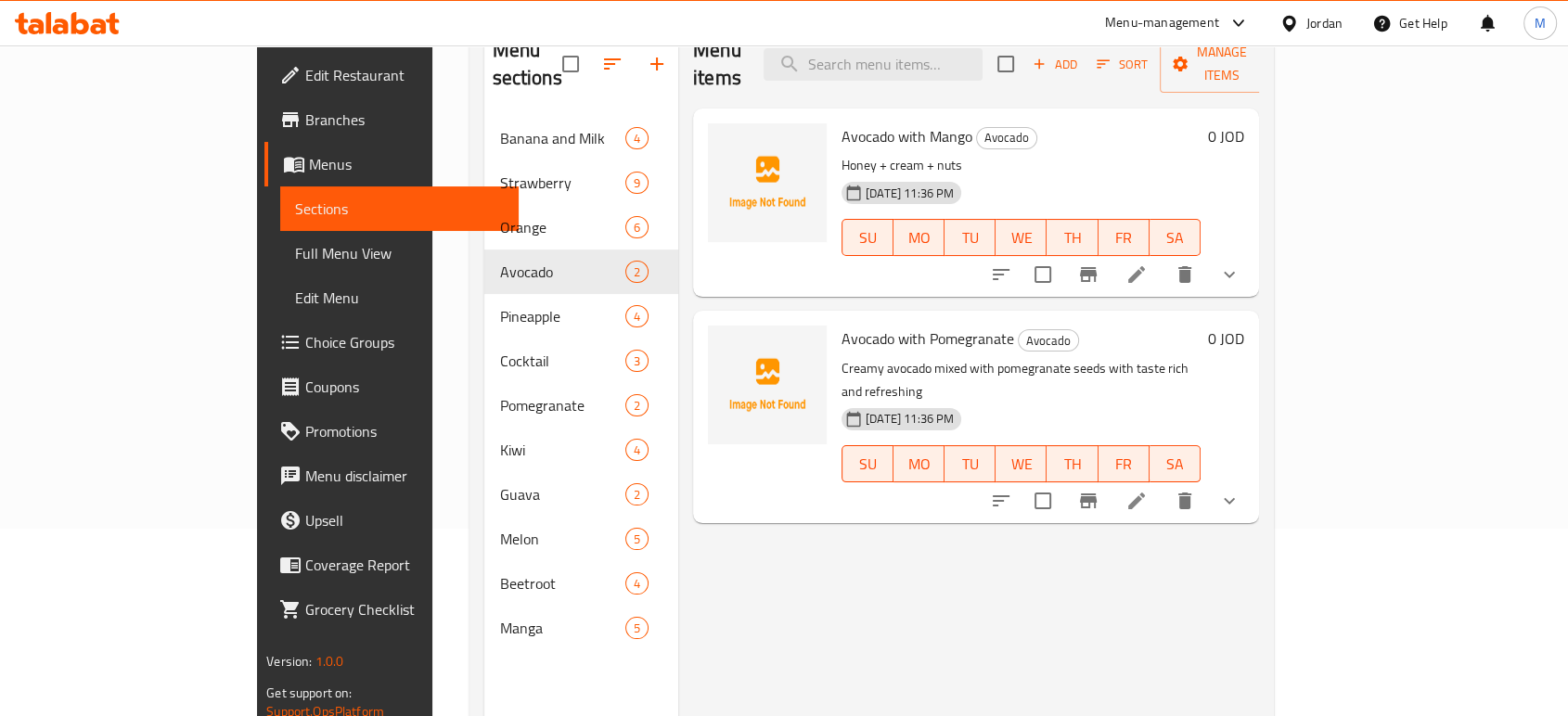
scroll to position [177, 0]
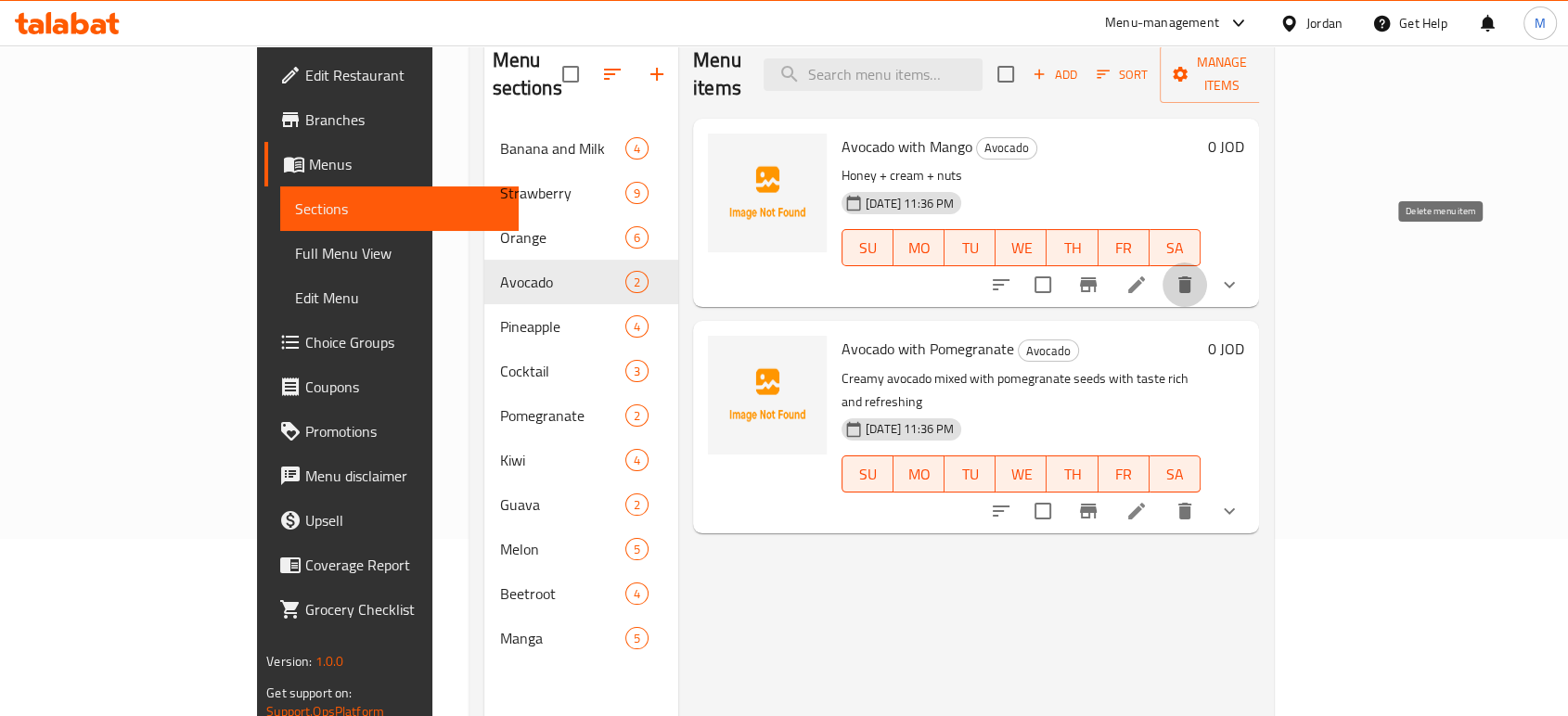
click at [1196, 274] on icon "delete" at bounding box center [1185, 285] width 22 height 22
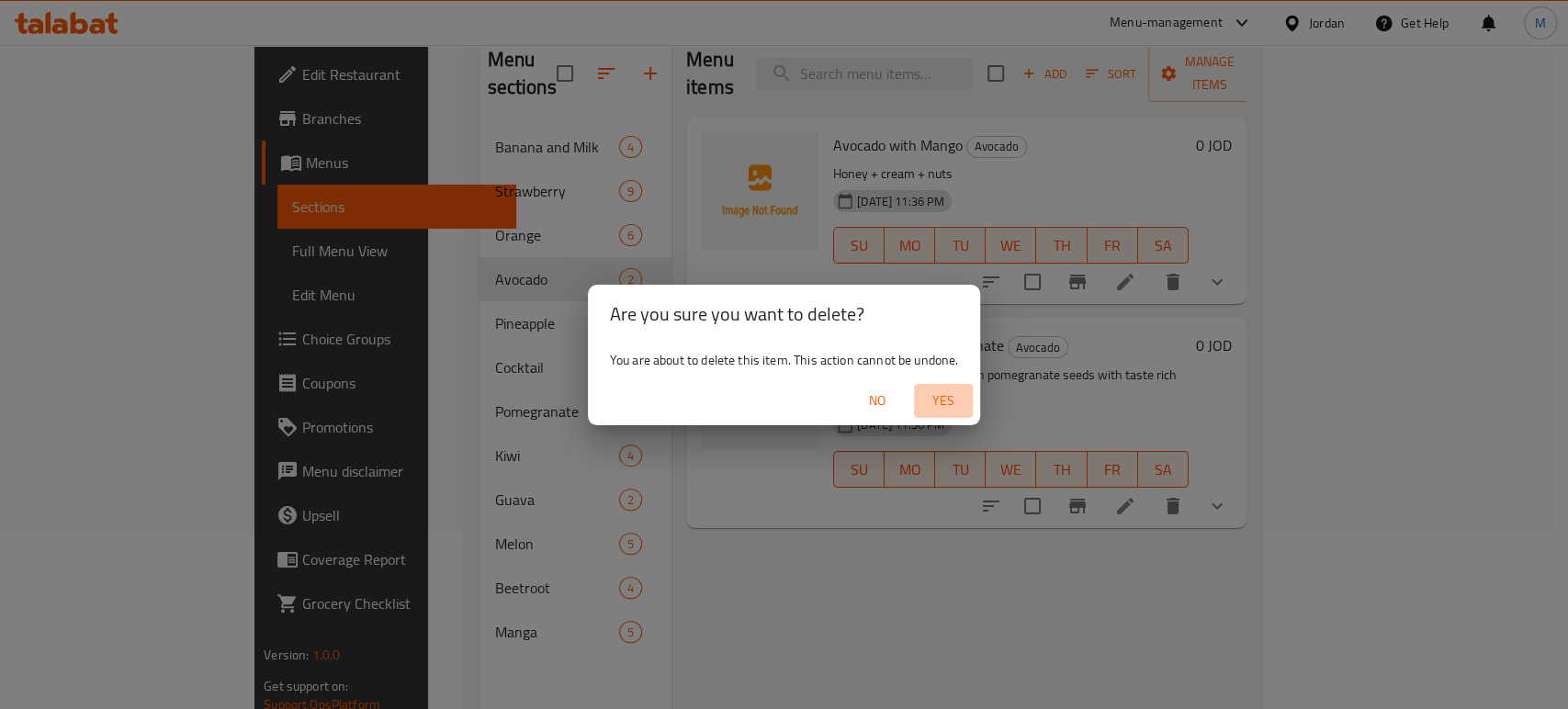
click at [944, 402] on span "Yes" at bounding box center [943, 400] width 44 height 23
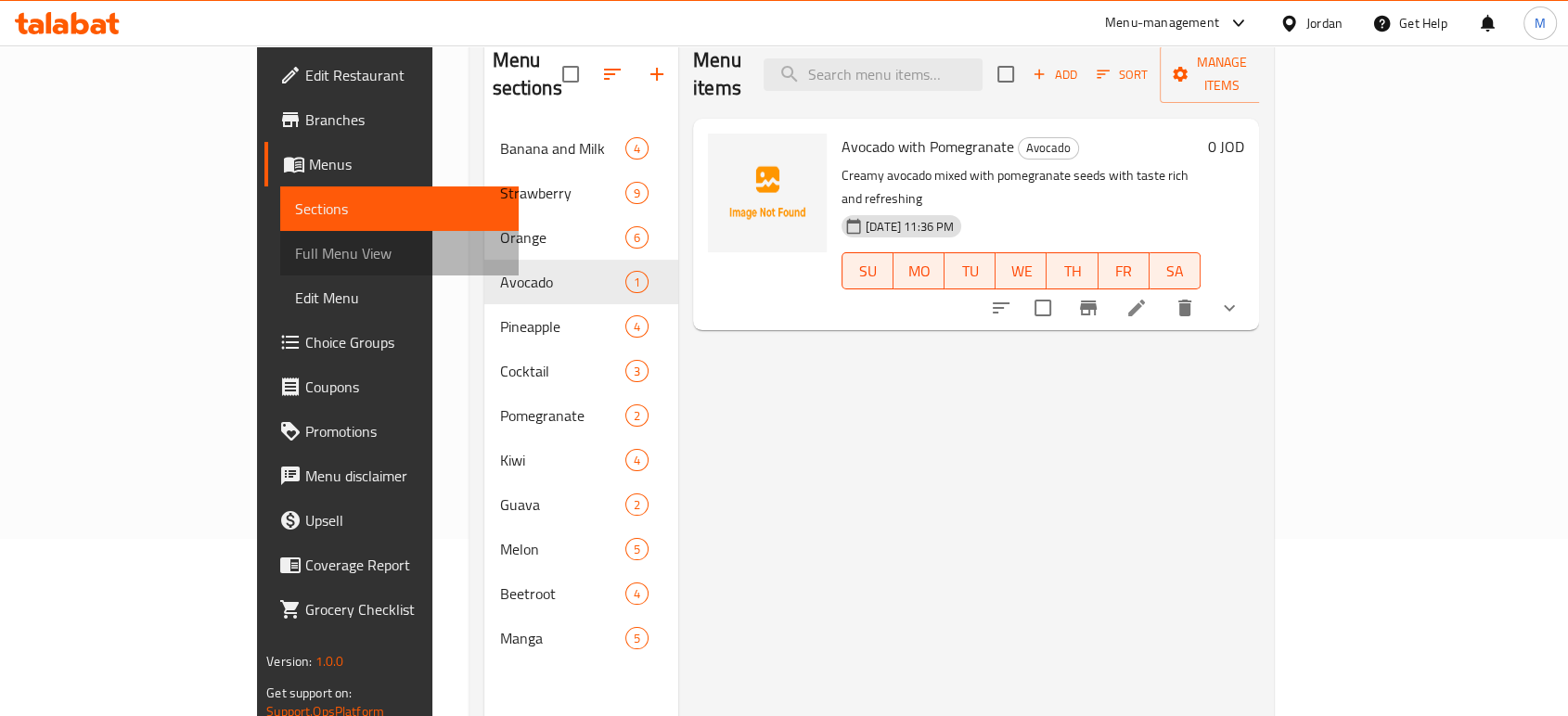
click at [295, 254] on span "Full Menu View" at bounding box center [399, 253] width 209 height 22
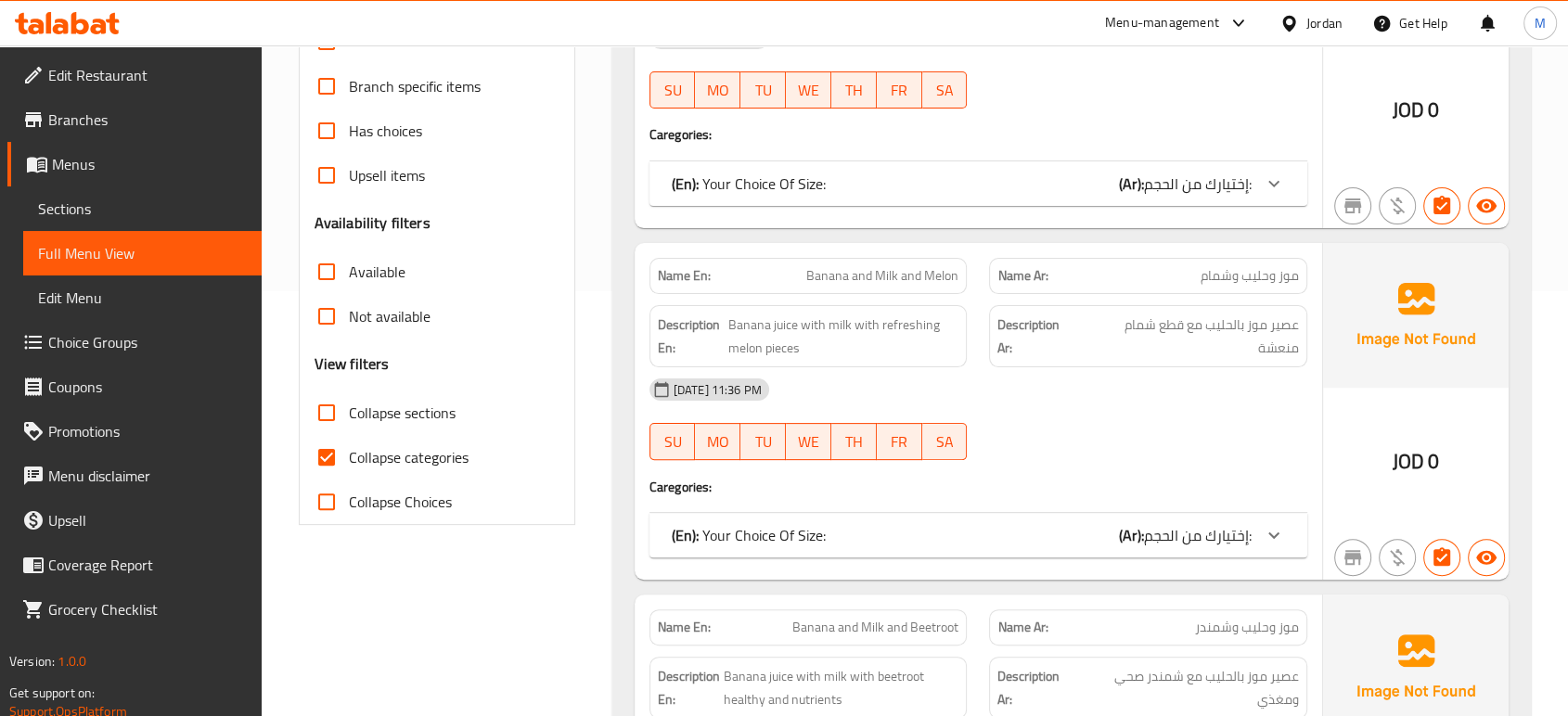
scroll to position [467, 0]
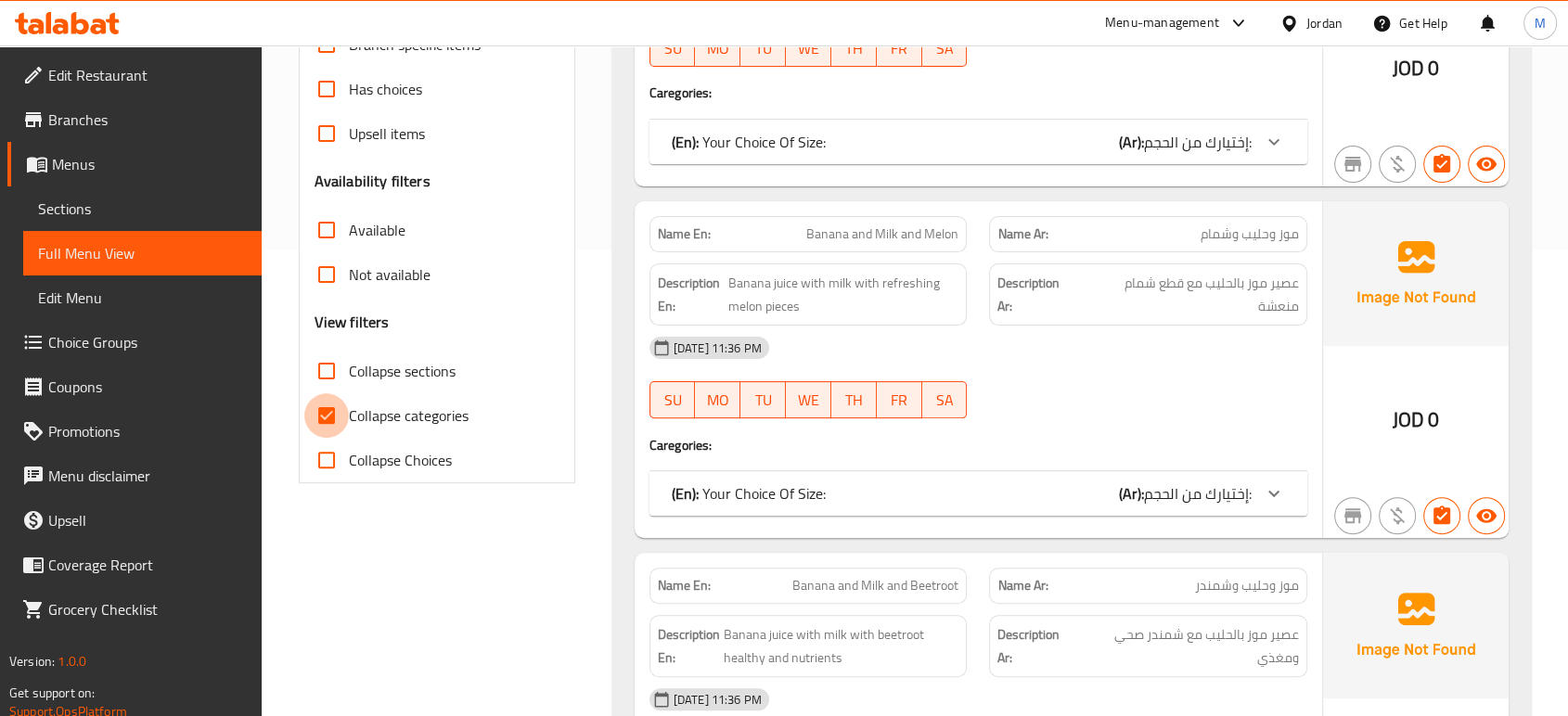
click at [325, 418] on input "Collapse categories" at bounding box center [327, 415] width 45 height 45
checkbox input "false"
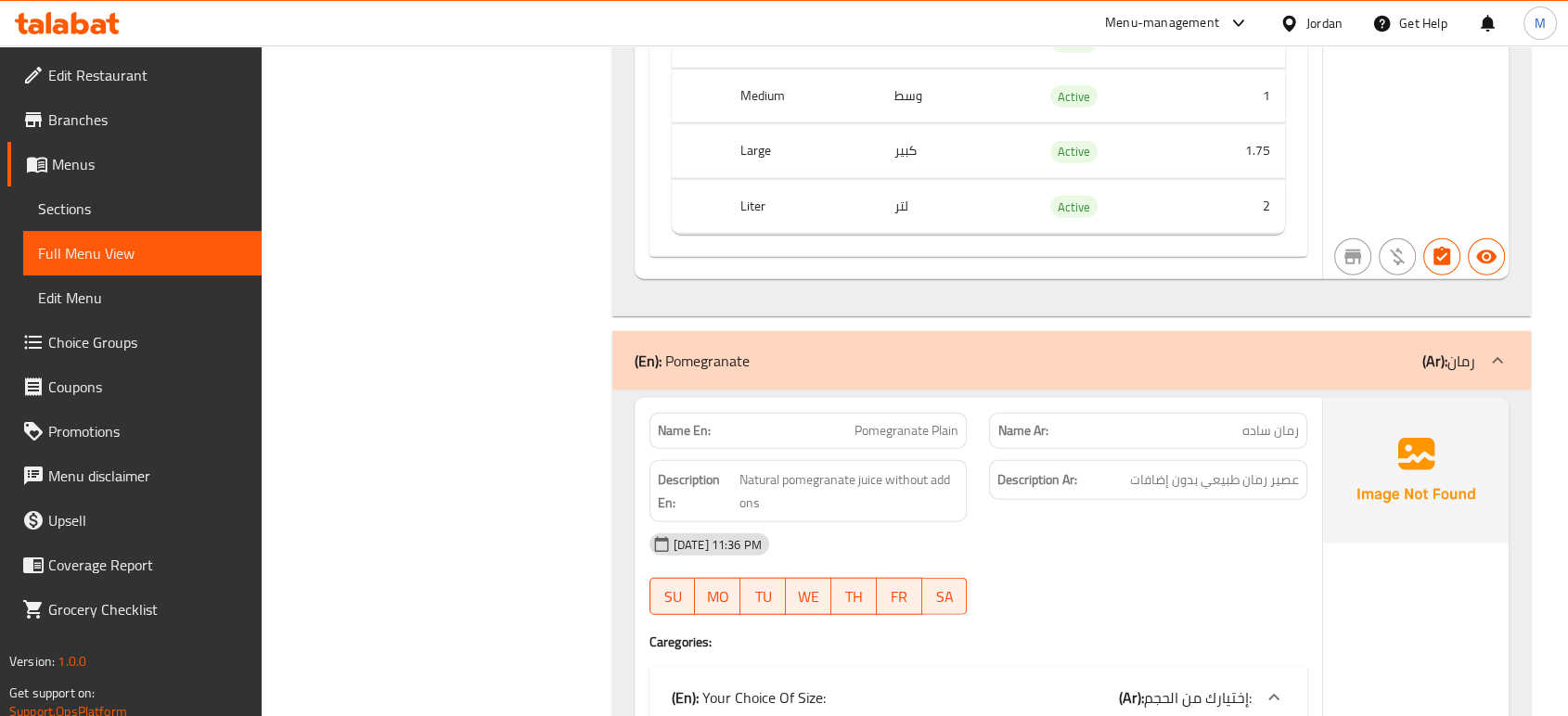
scroll to position [18516, 0]
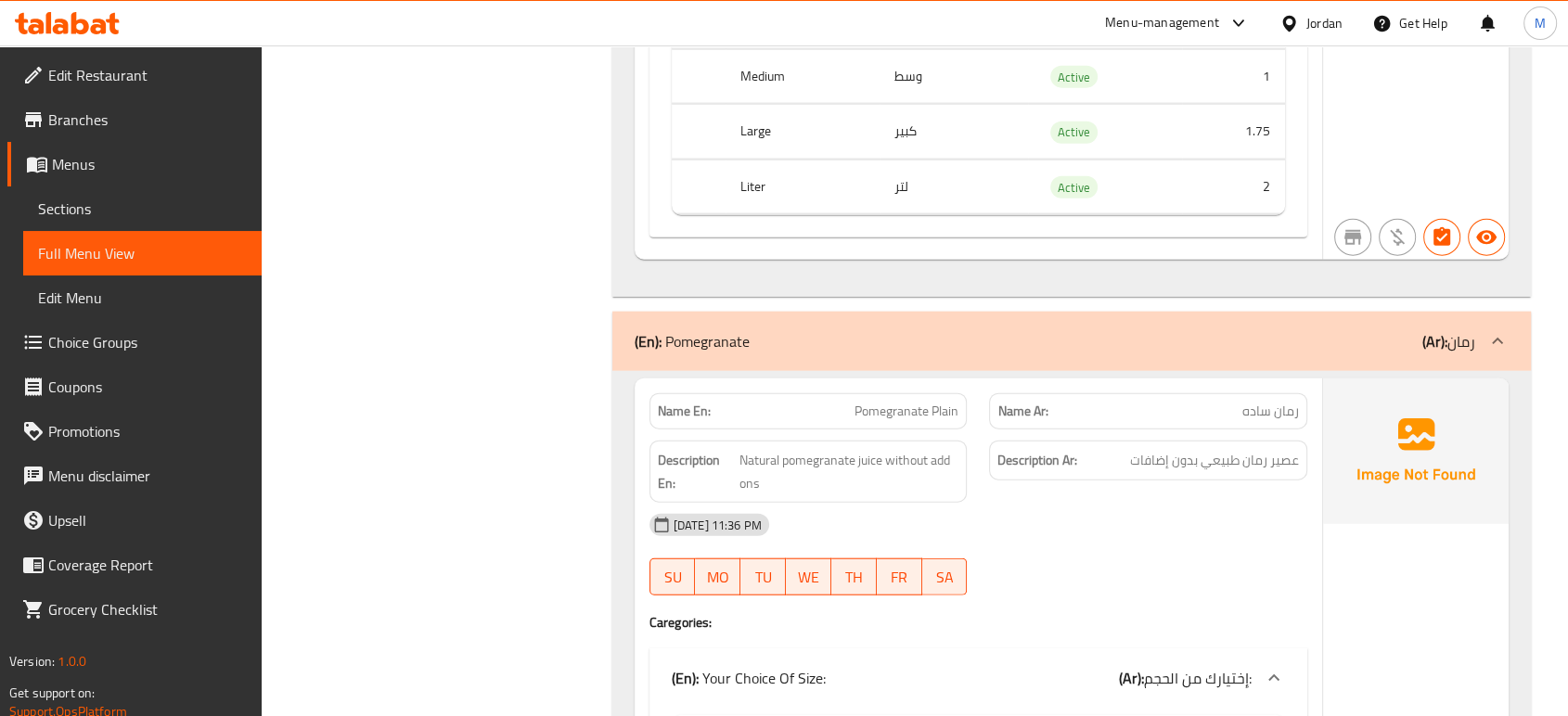
click at [1126, 606] on div at bounding box center [1148, 596] width 340 height 22
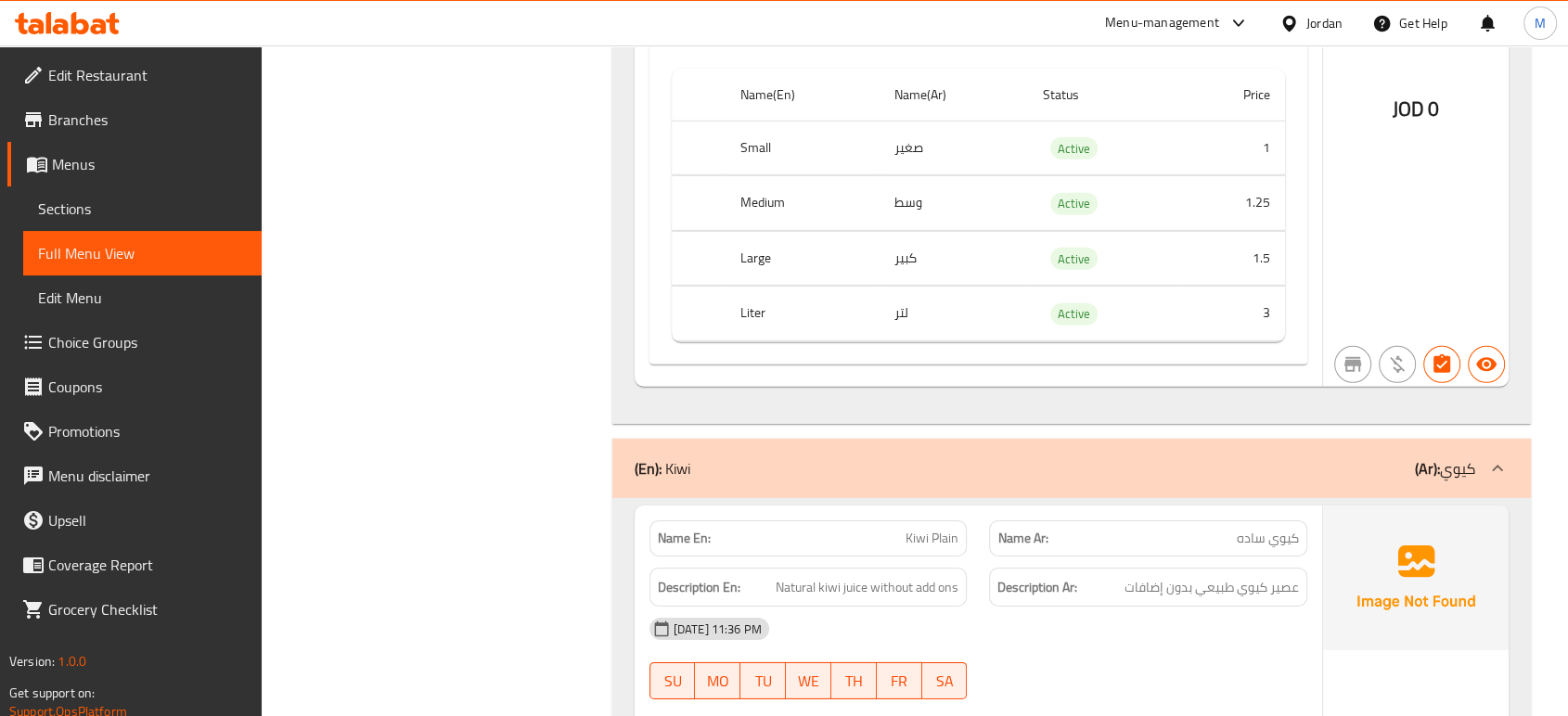
scroll to position [19836, 0]
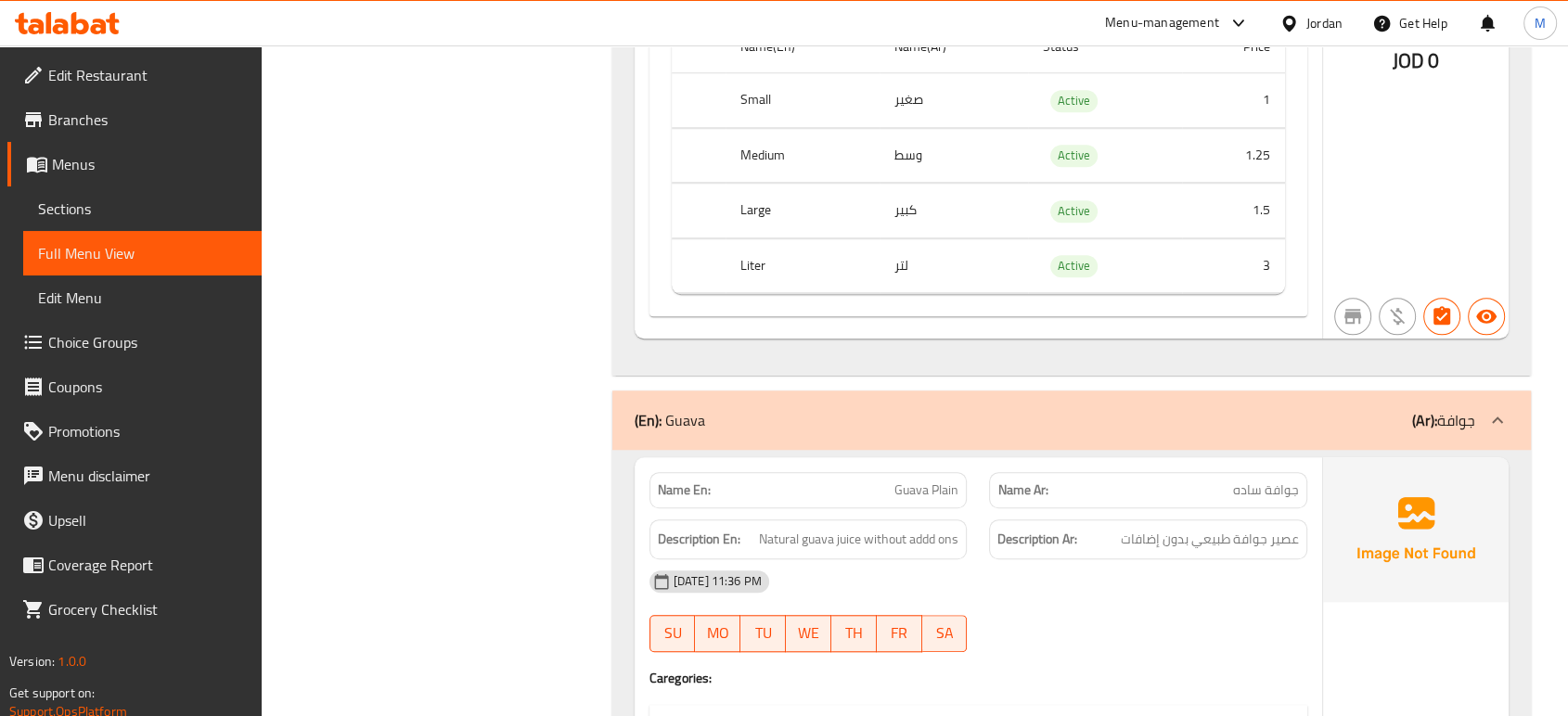
scroll to position [22682, 0]
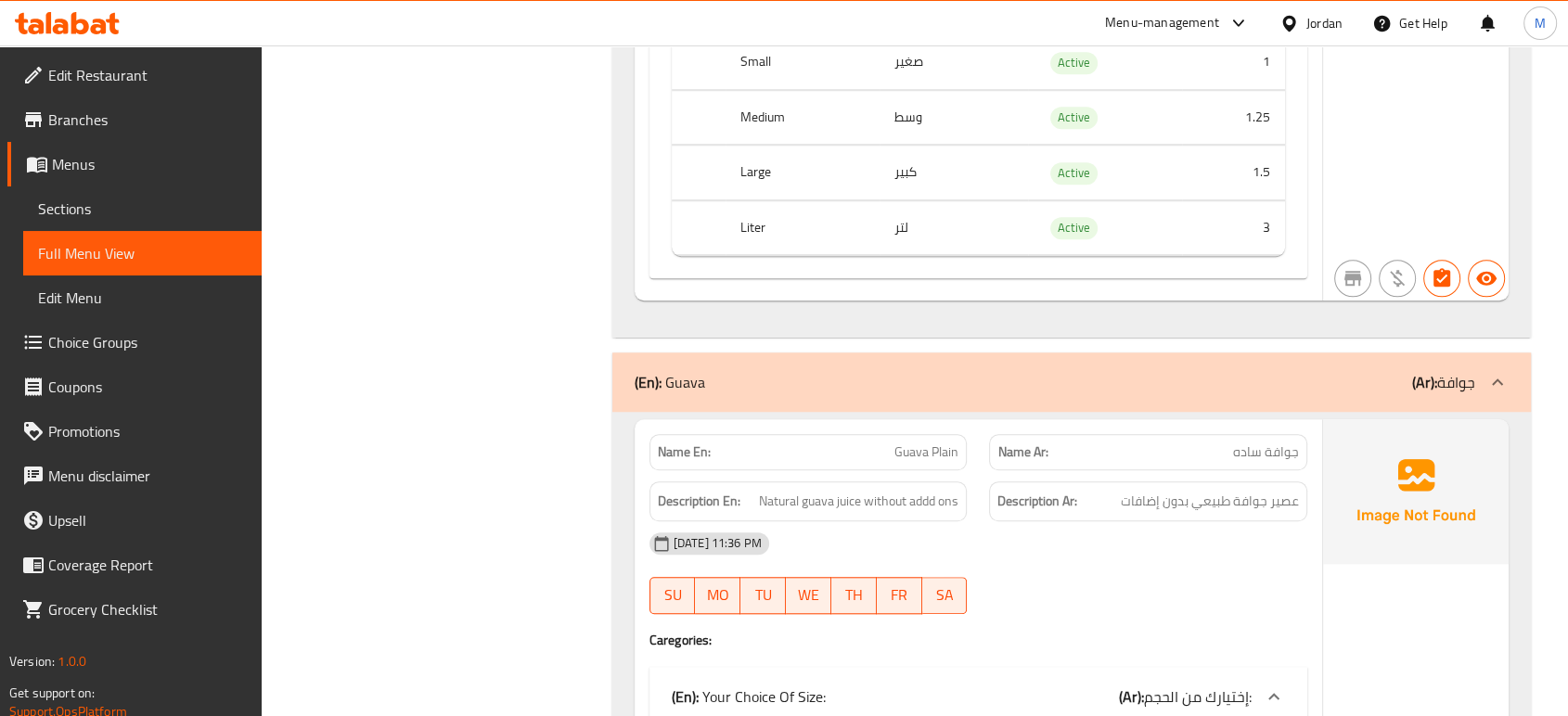
click at [1145, 566] on div "[DATE] 11:36 PM" at bounding box center [978, 544] width 680 height 45
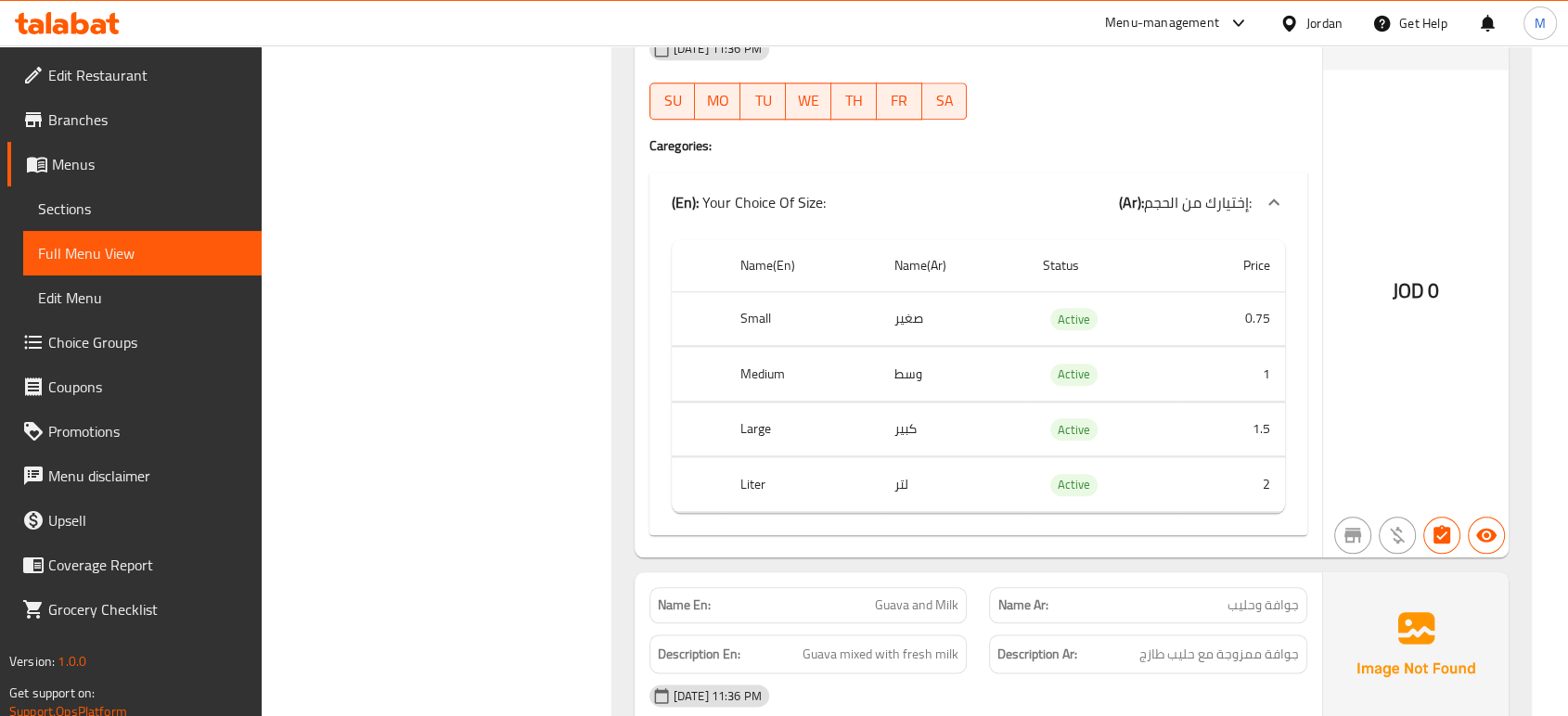
scroll to position [23217, 0]
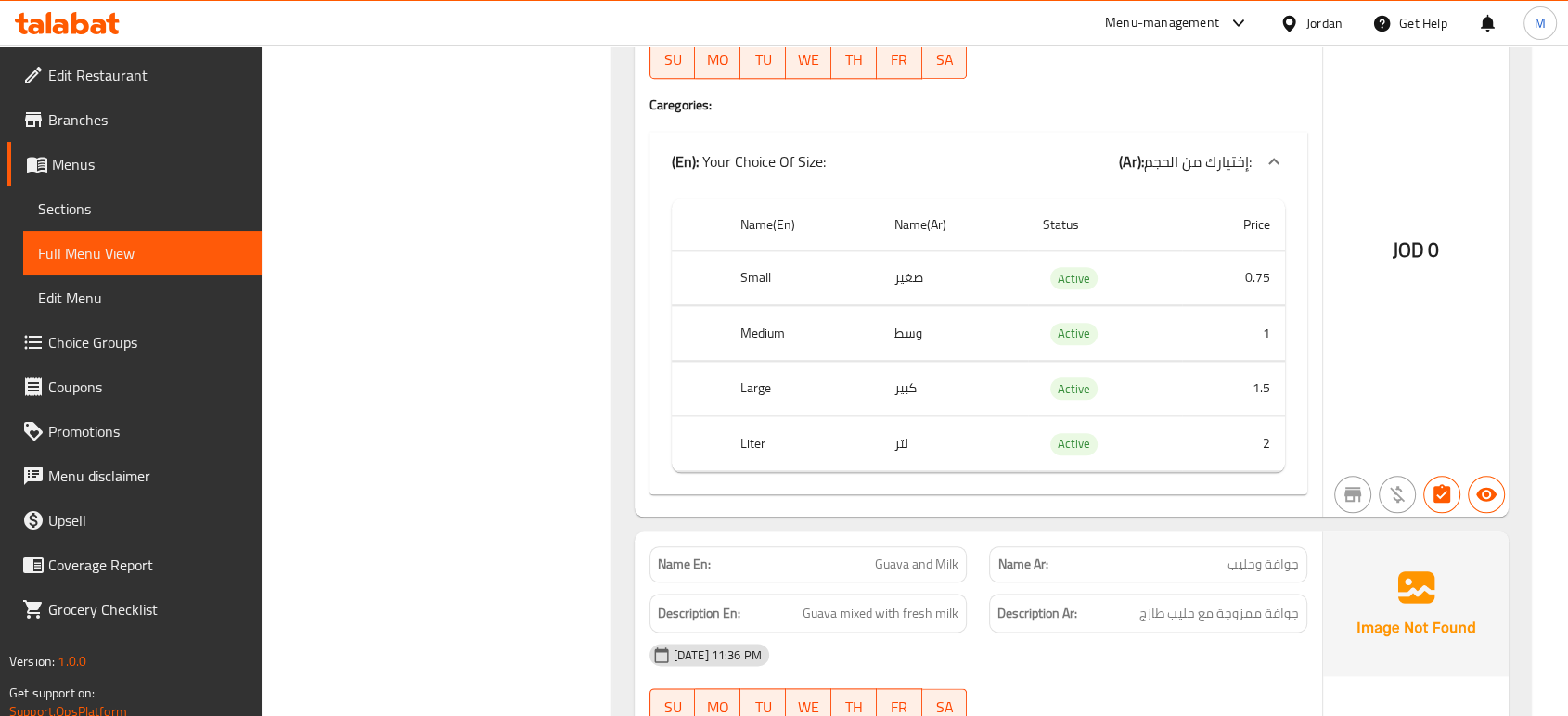
click at [1144, 90] on div at bounding box center [1148, 79] width 340 height 22
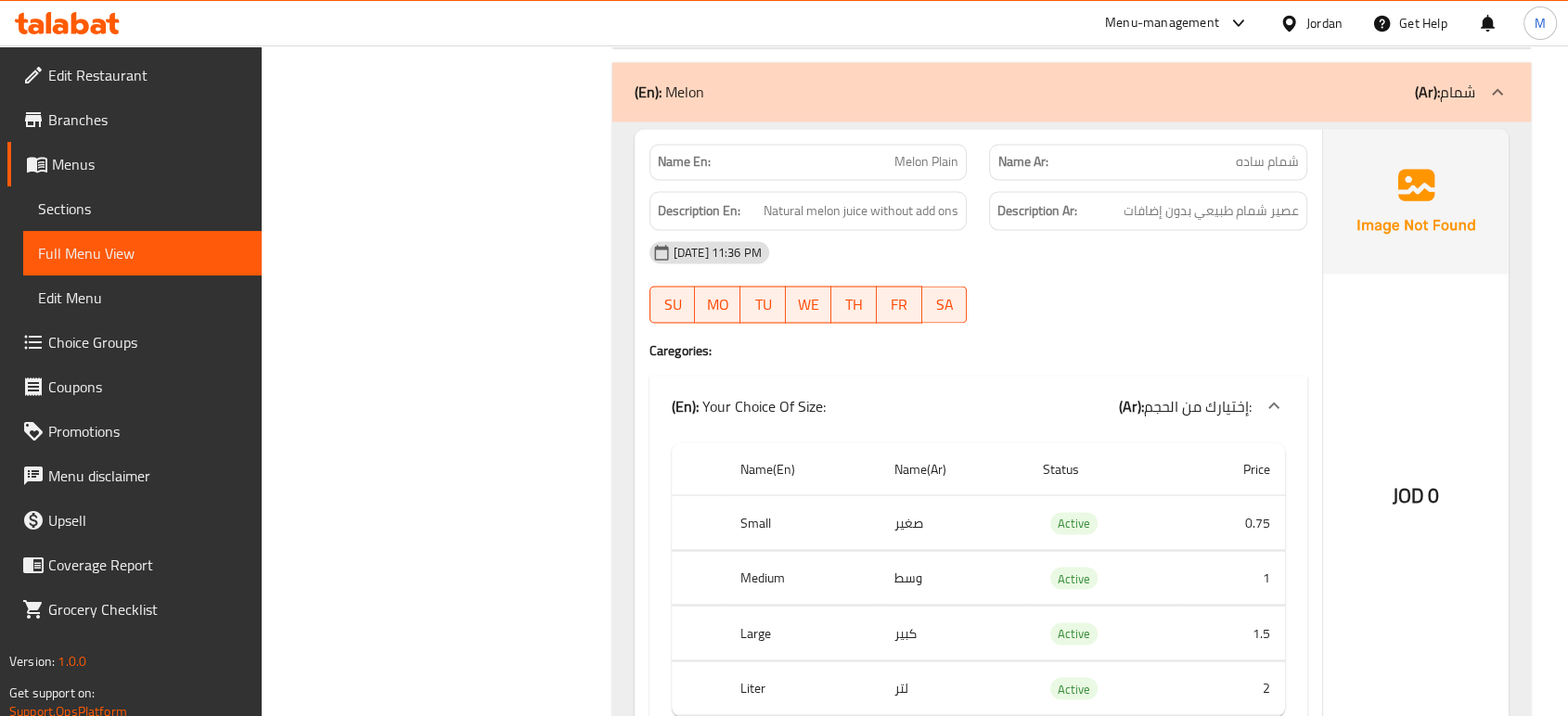
scroll to position [24413, 0]
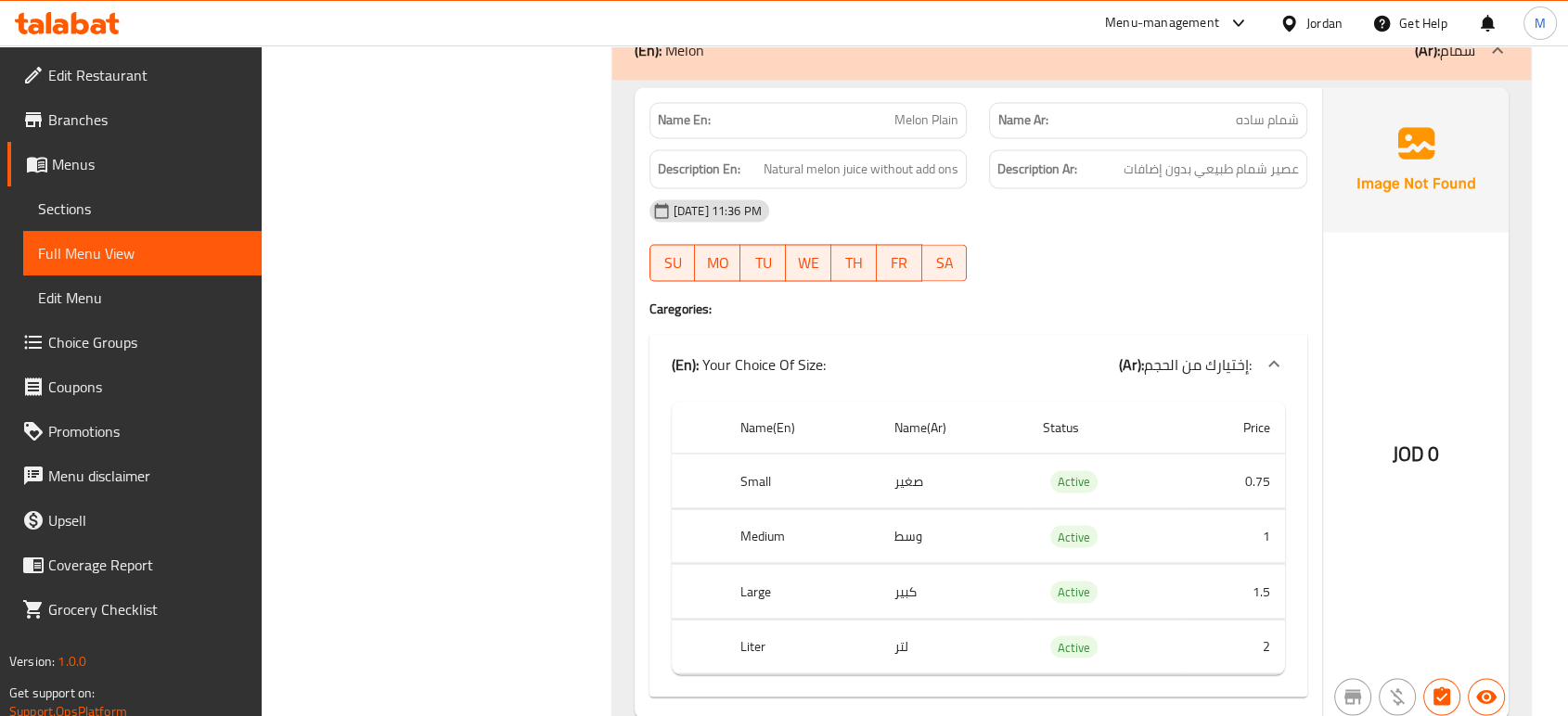
click at [1218, 290] on div "29-09-2025 11:36 PM SU MO TU WE TH FR SA" at bounding box center [978, 240] width 680 height 104
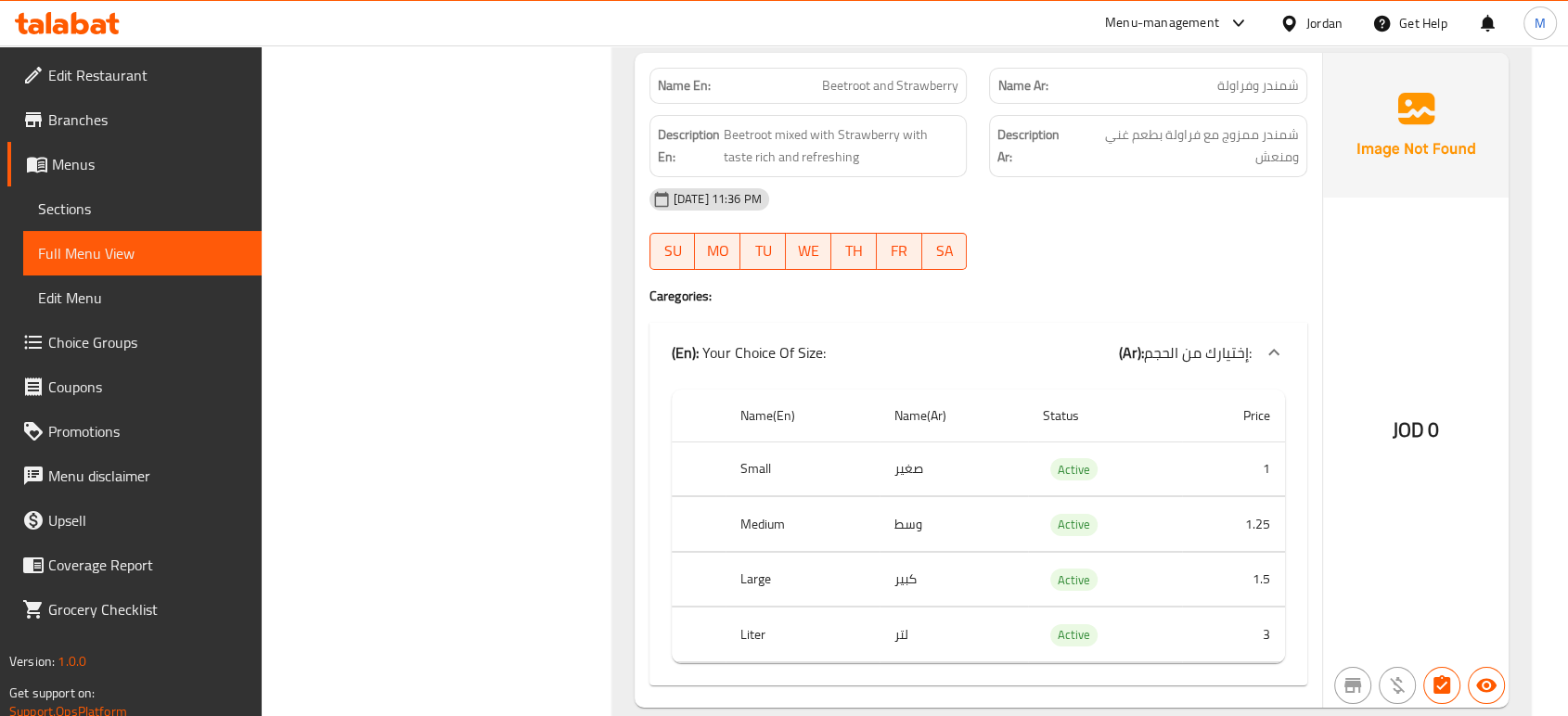
scroll to position [28042, 0]
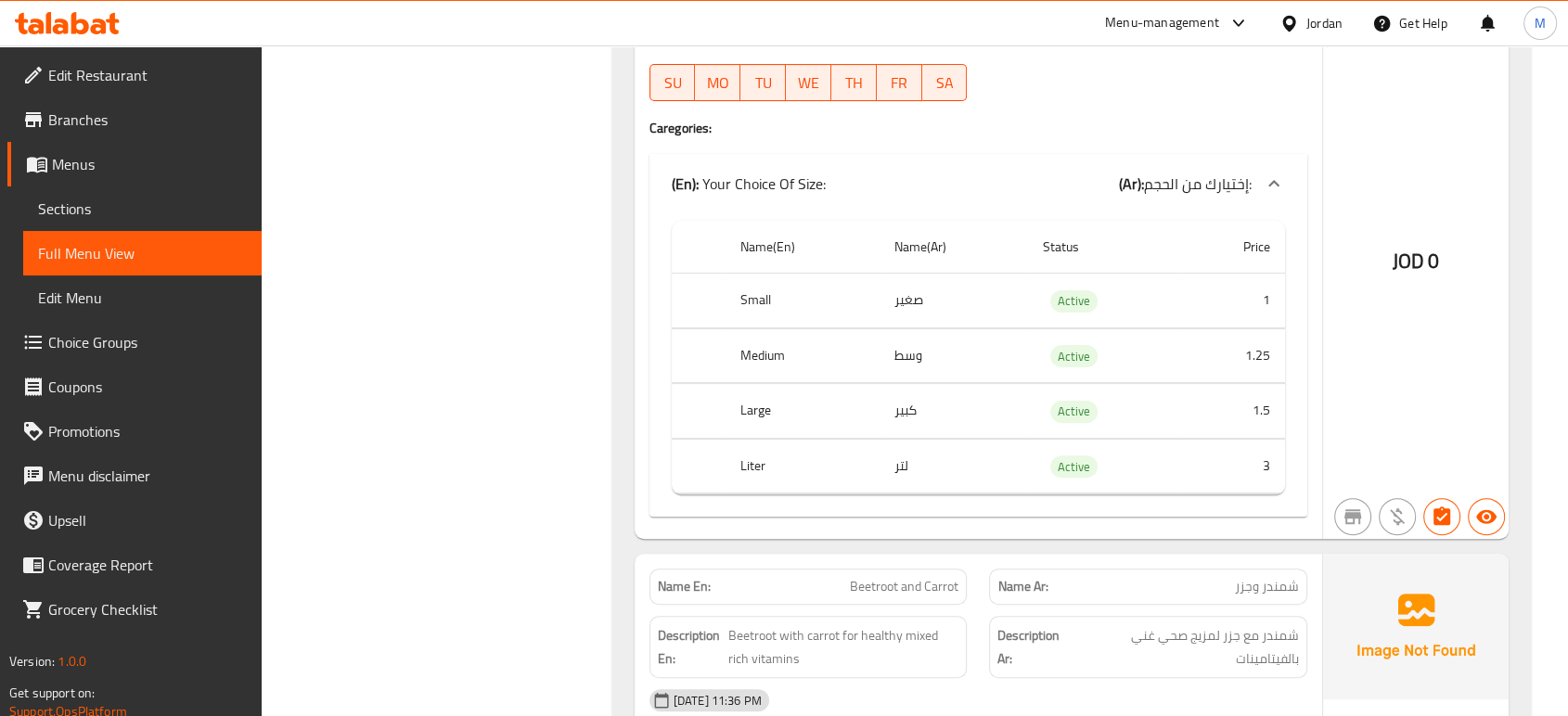
scroll to position [28743, 0]
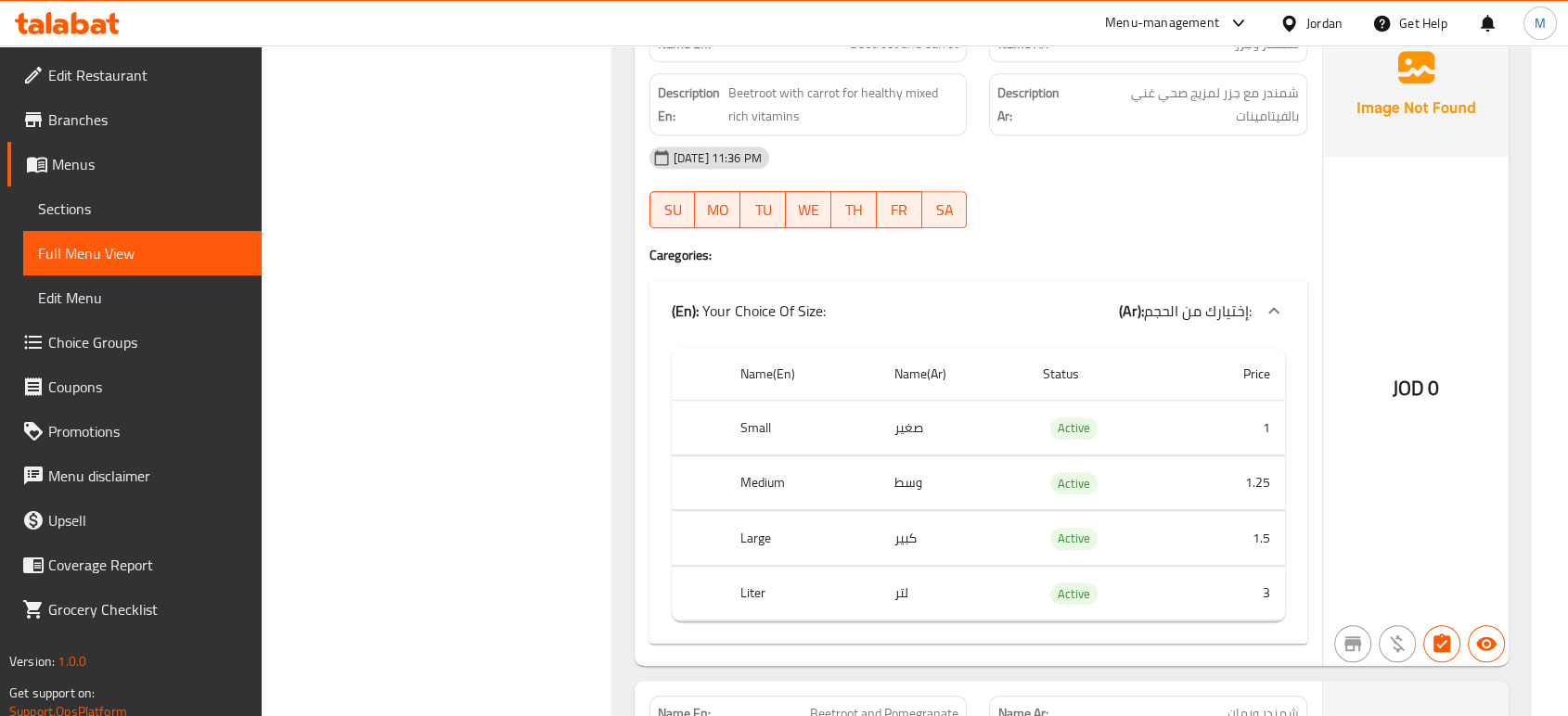
scroll to position [29362, 0]
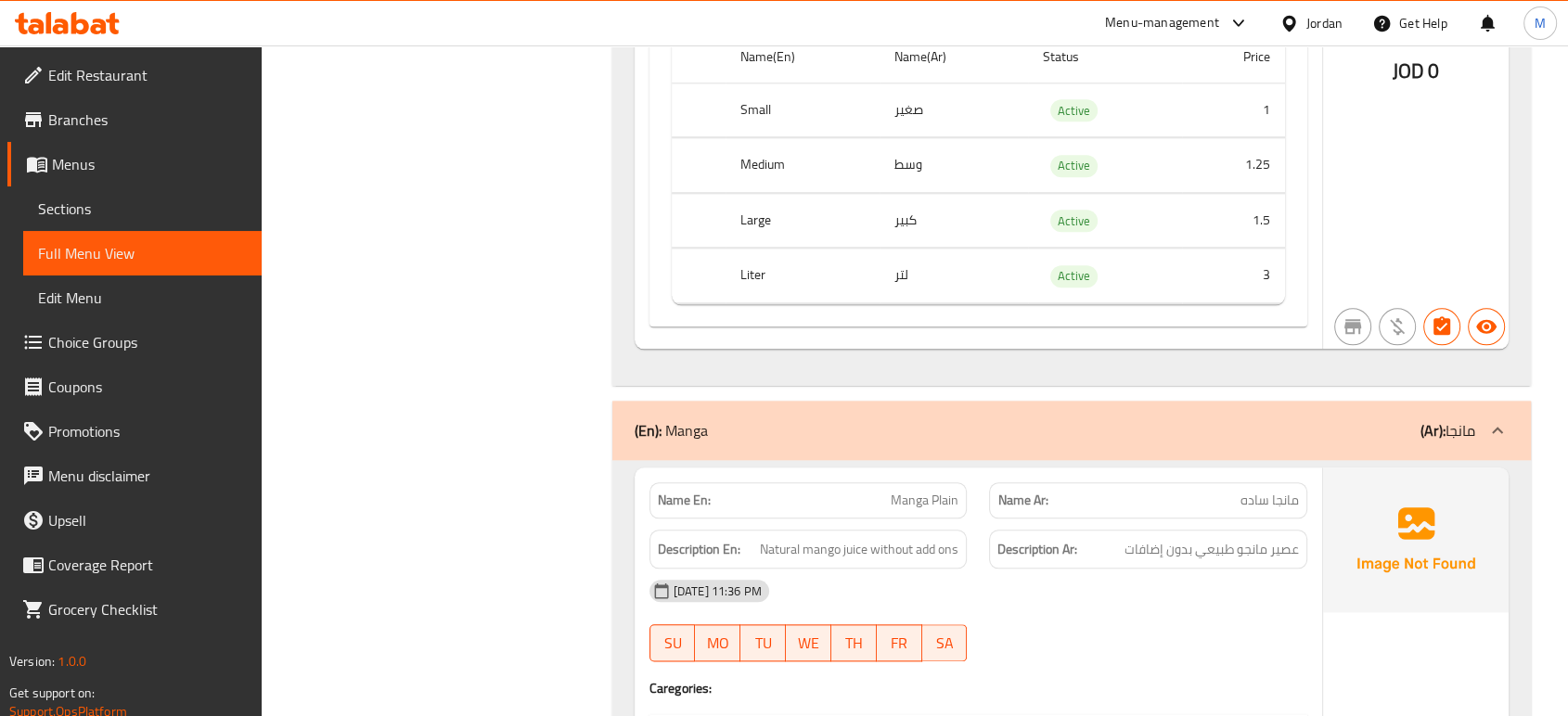
scroll to position [30227, 0]
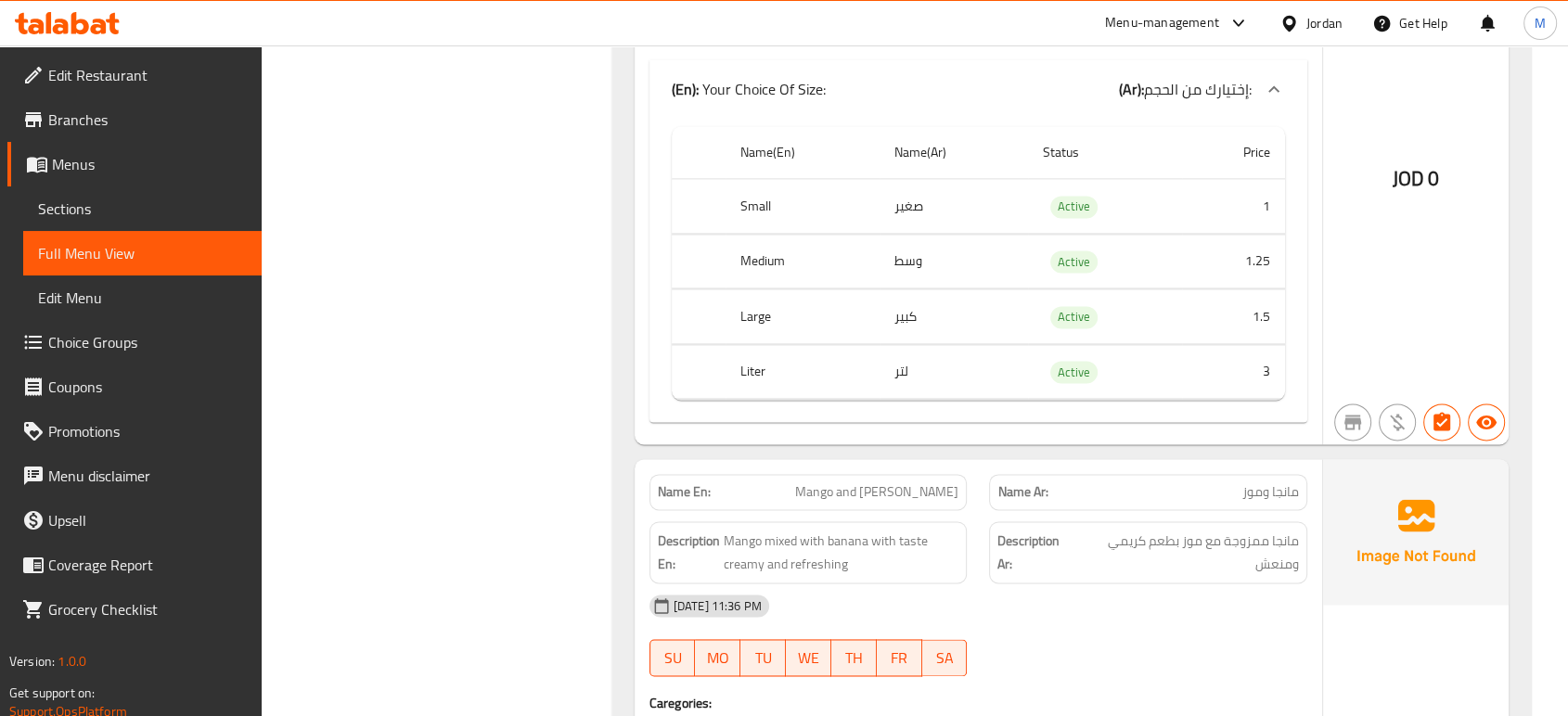
scroll to position [30888, 0]
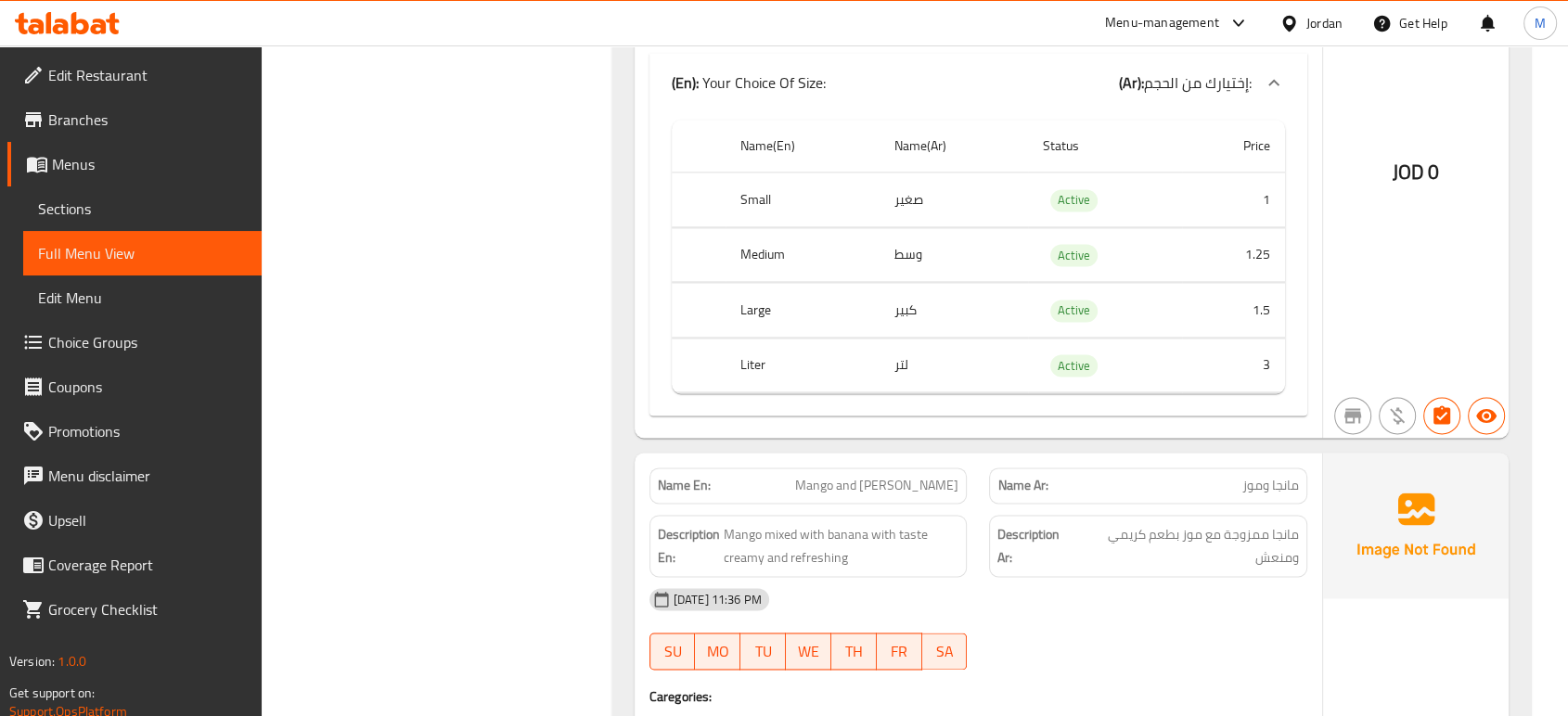
click at [1064, 621] on div "[DATE] 11:36 PM" at bounding box center [978, 599] width 680 height 45
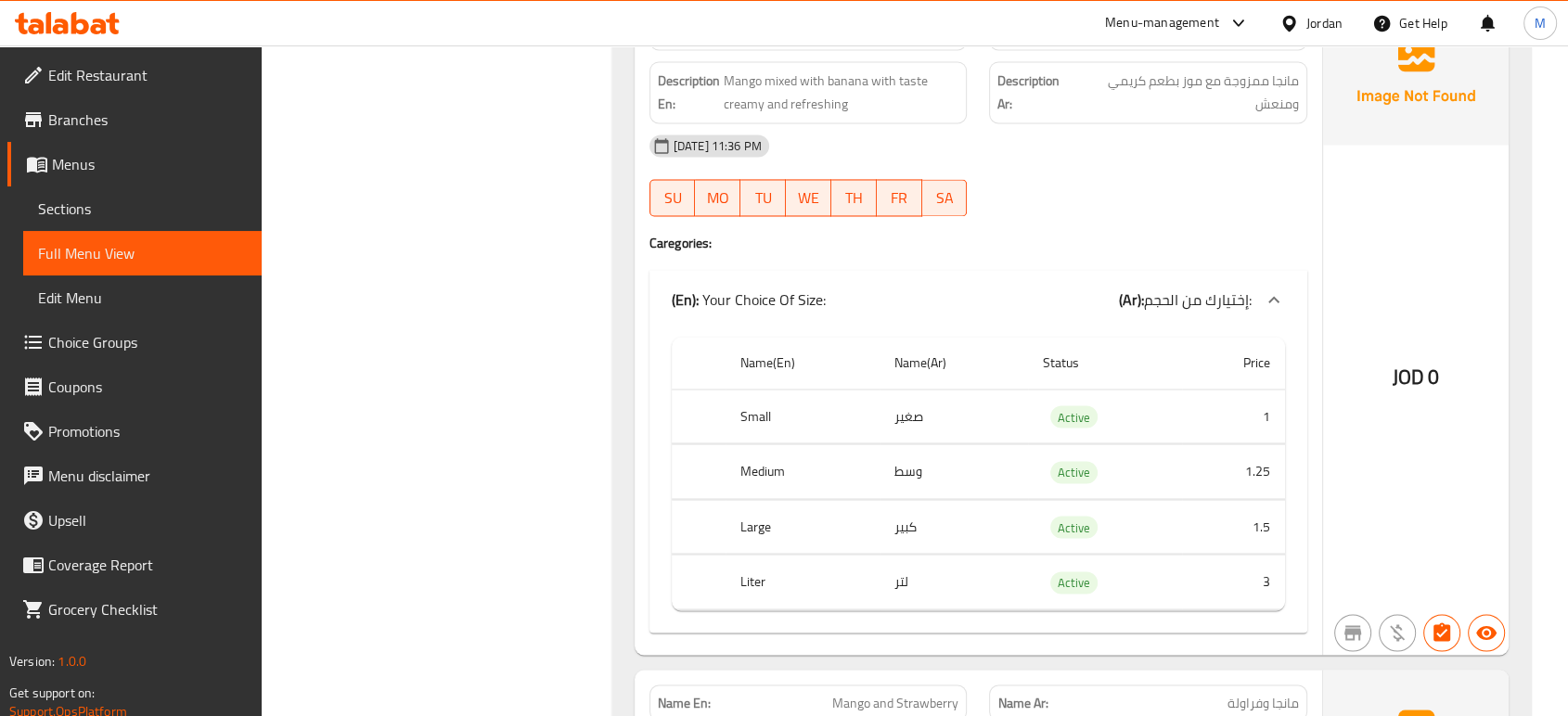
scroll to position [31382, 0]
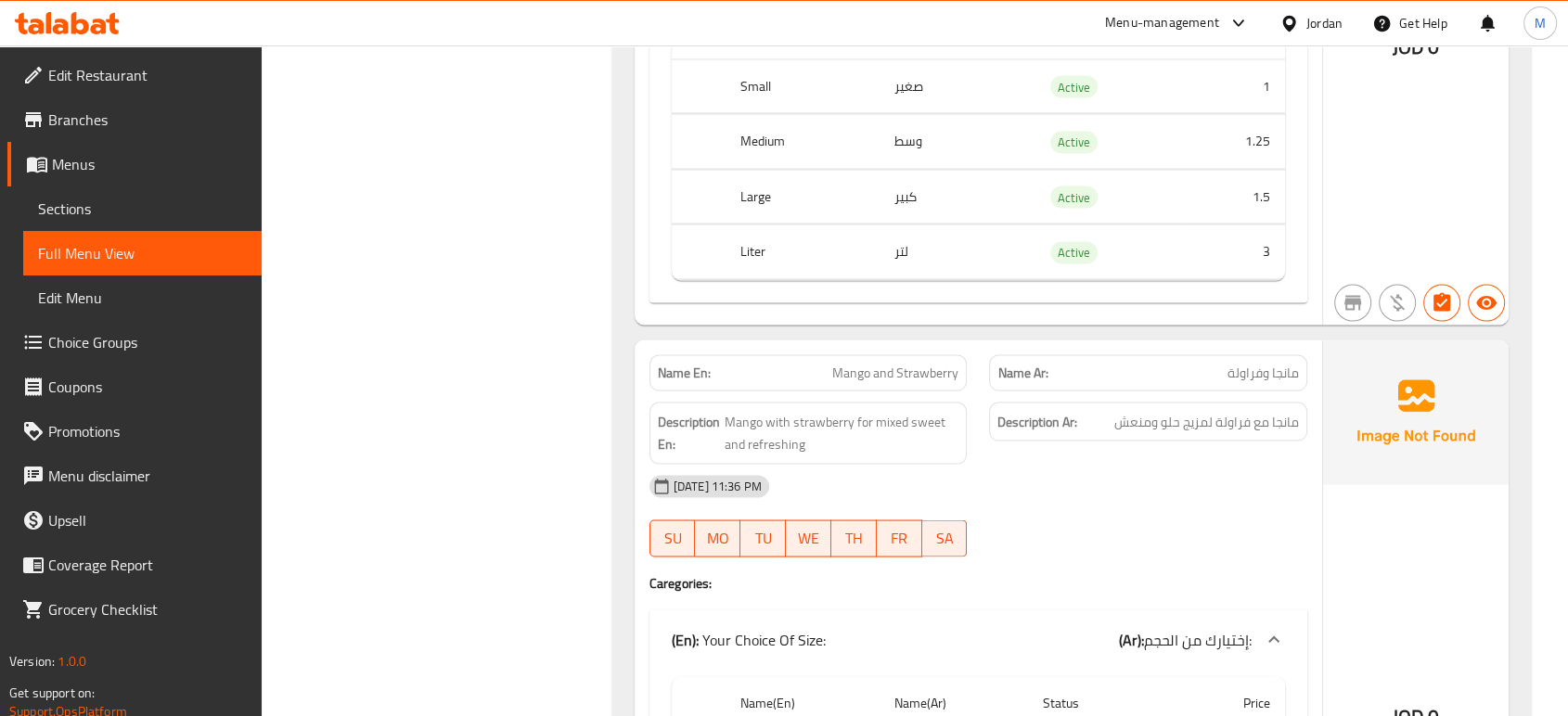
scroll to position [31712, 0]
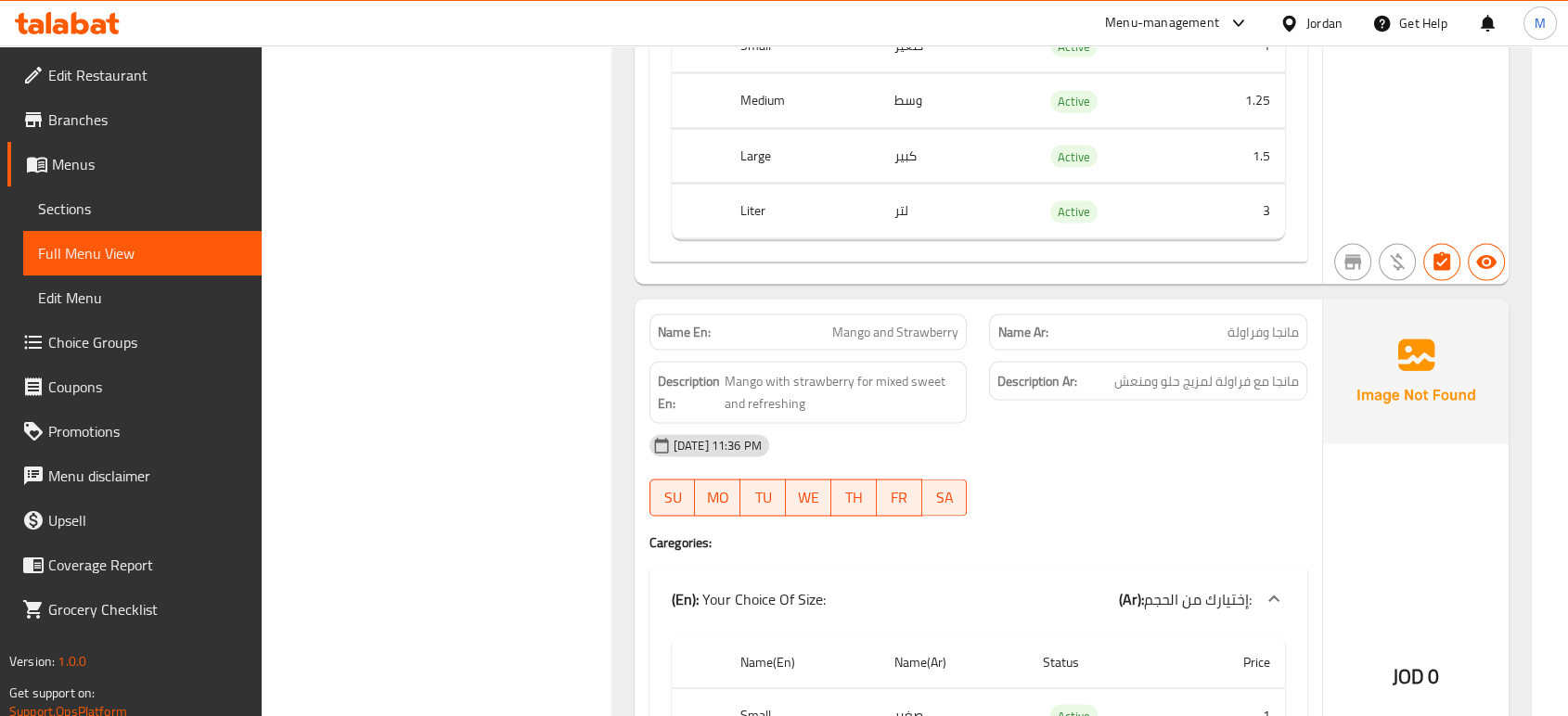
click at [1087, 468] on div "[DATE] 11:36 PM" at bounding box center [978, 445] width 680 height 45
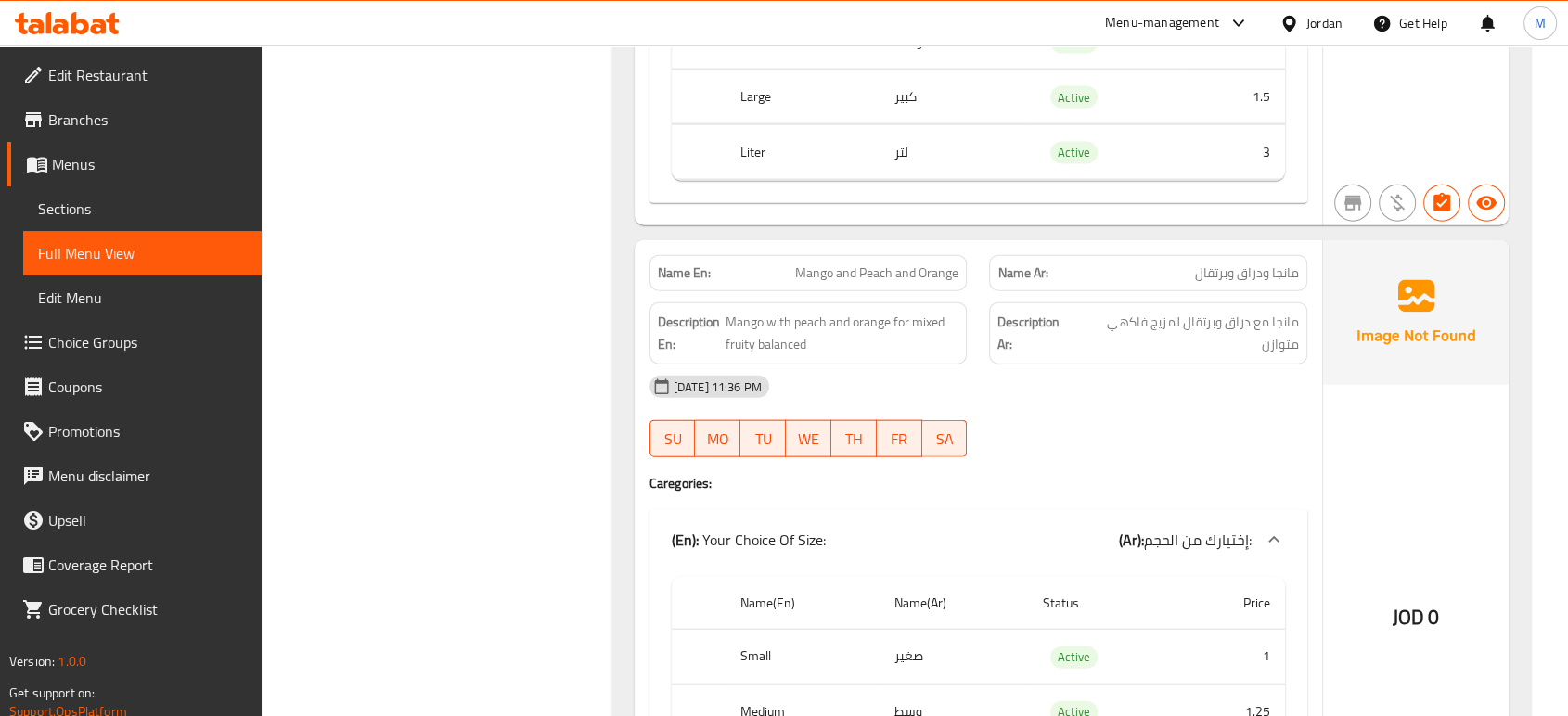
scroll to position [32495, 0]
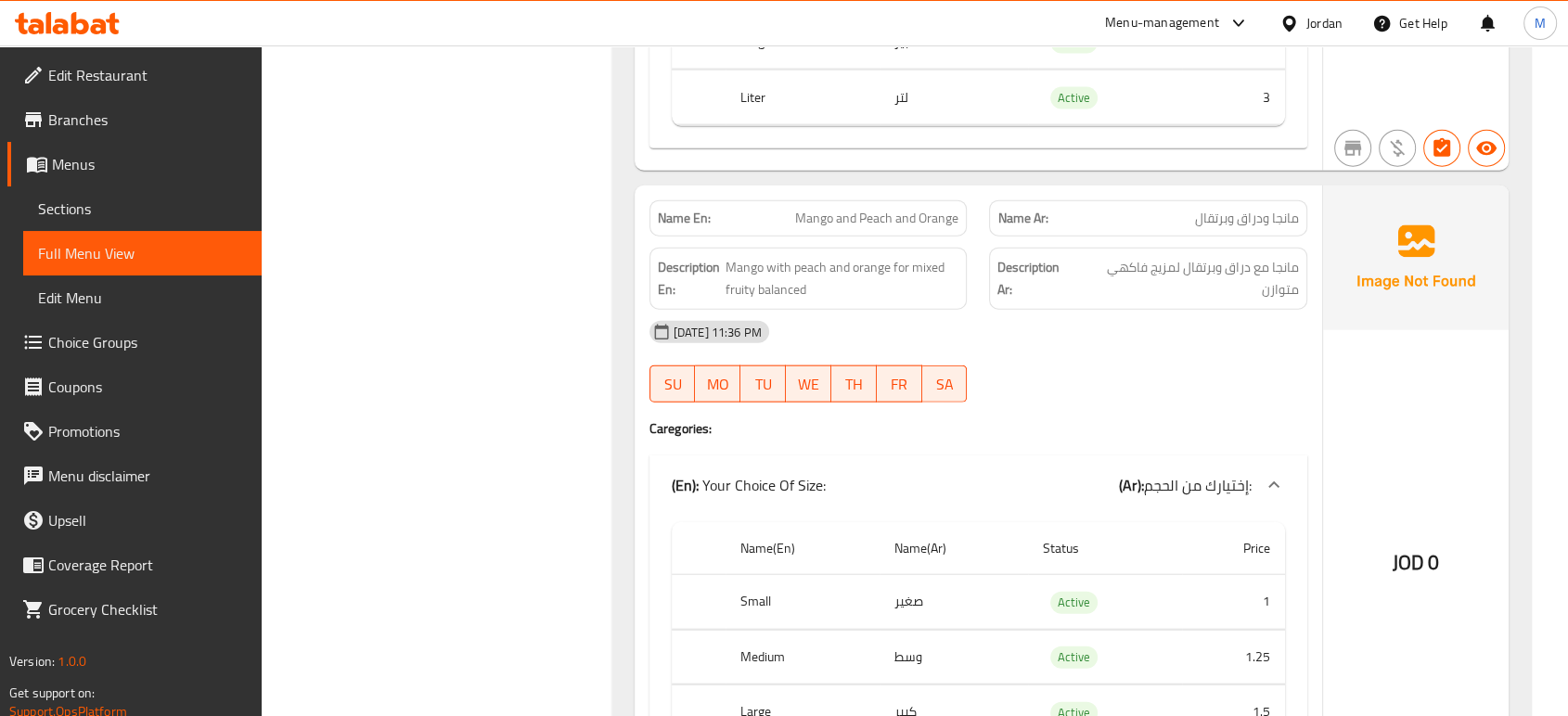
click at [1124, 414] on div "29-09-2025 11:36 PM SU MO TU WE TH FR SA" at bounding box center [978, 361] width 680 height 104
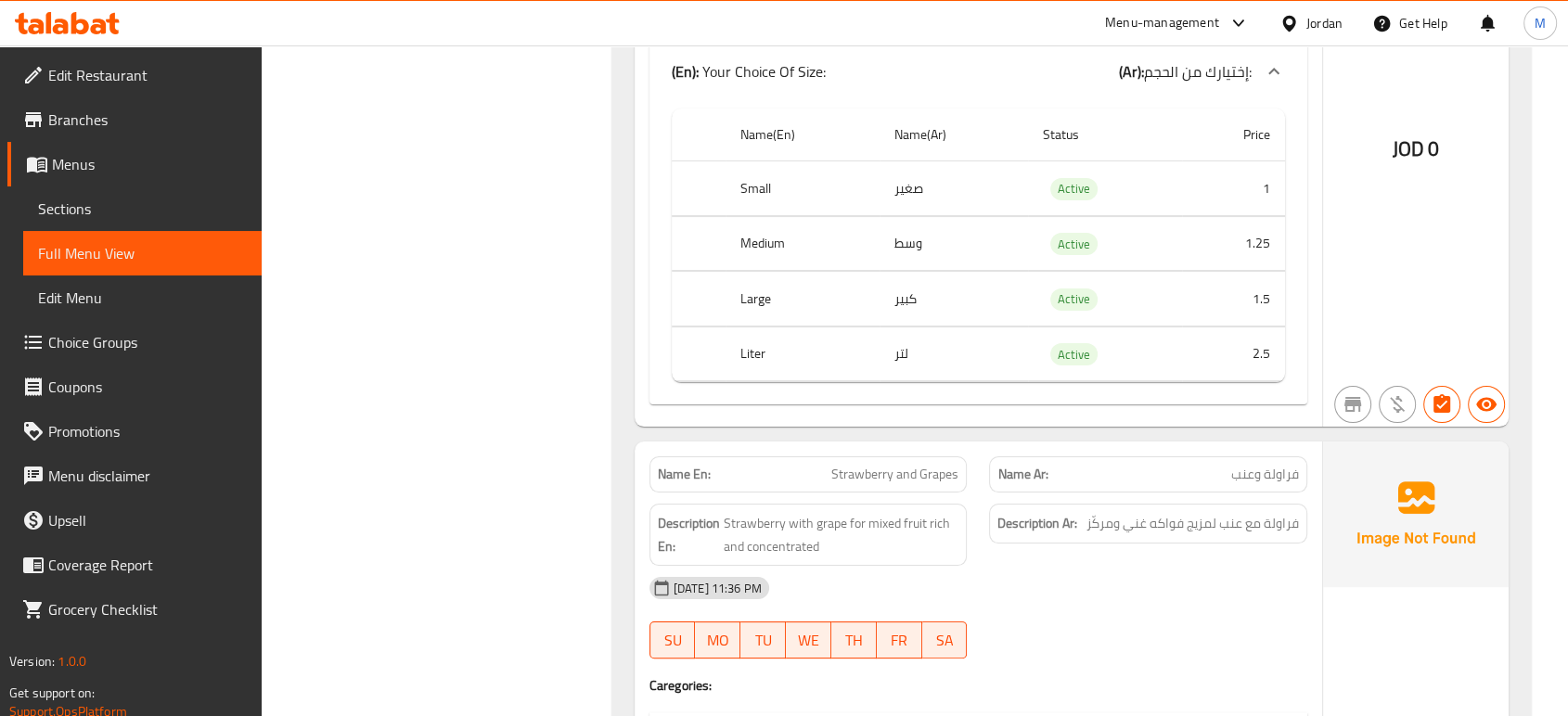
scroll to position [5847, 0]
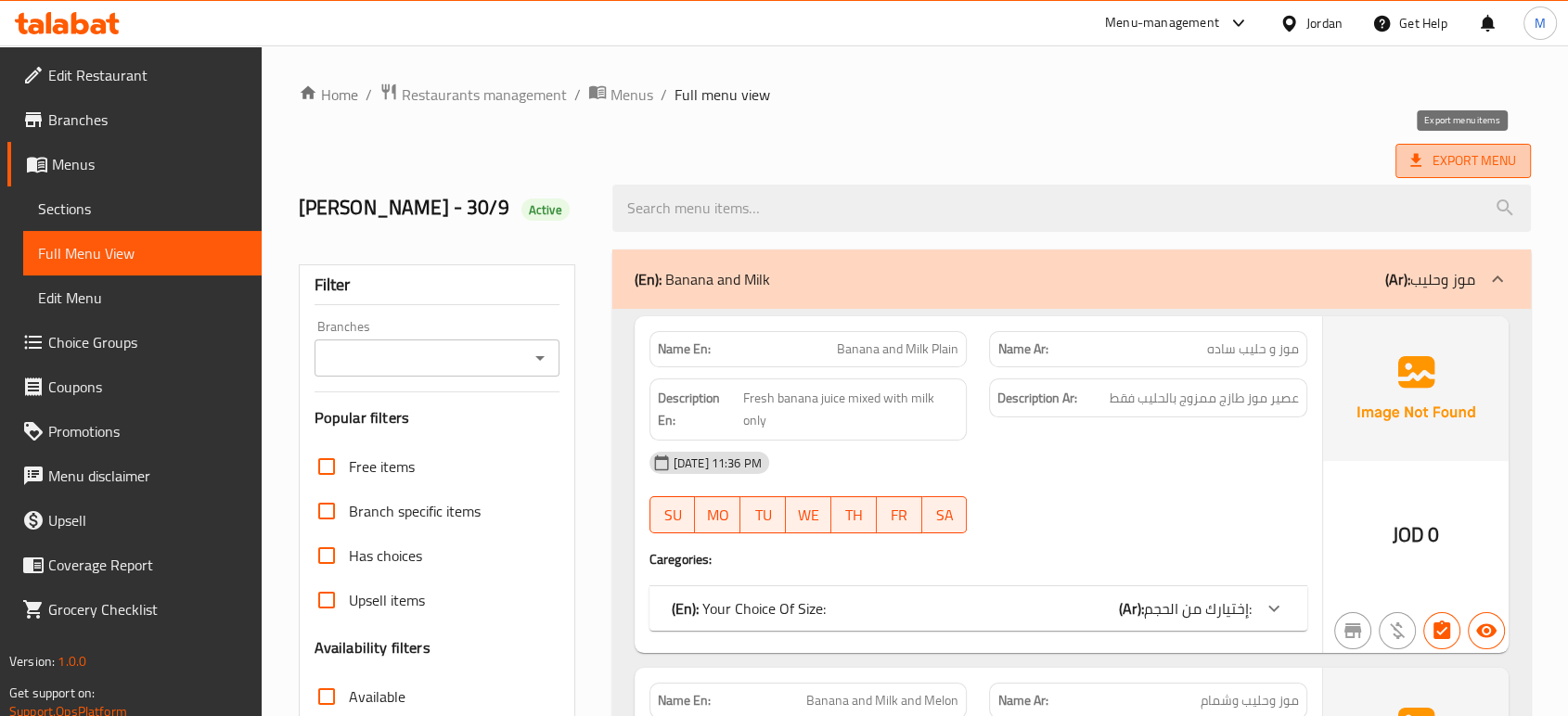
click at [1460, 169] on span "Export Menu" at bounding box center [1462, 160] width 106 height 23
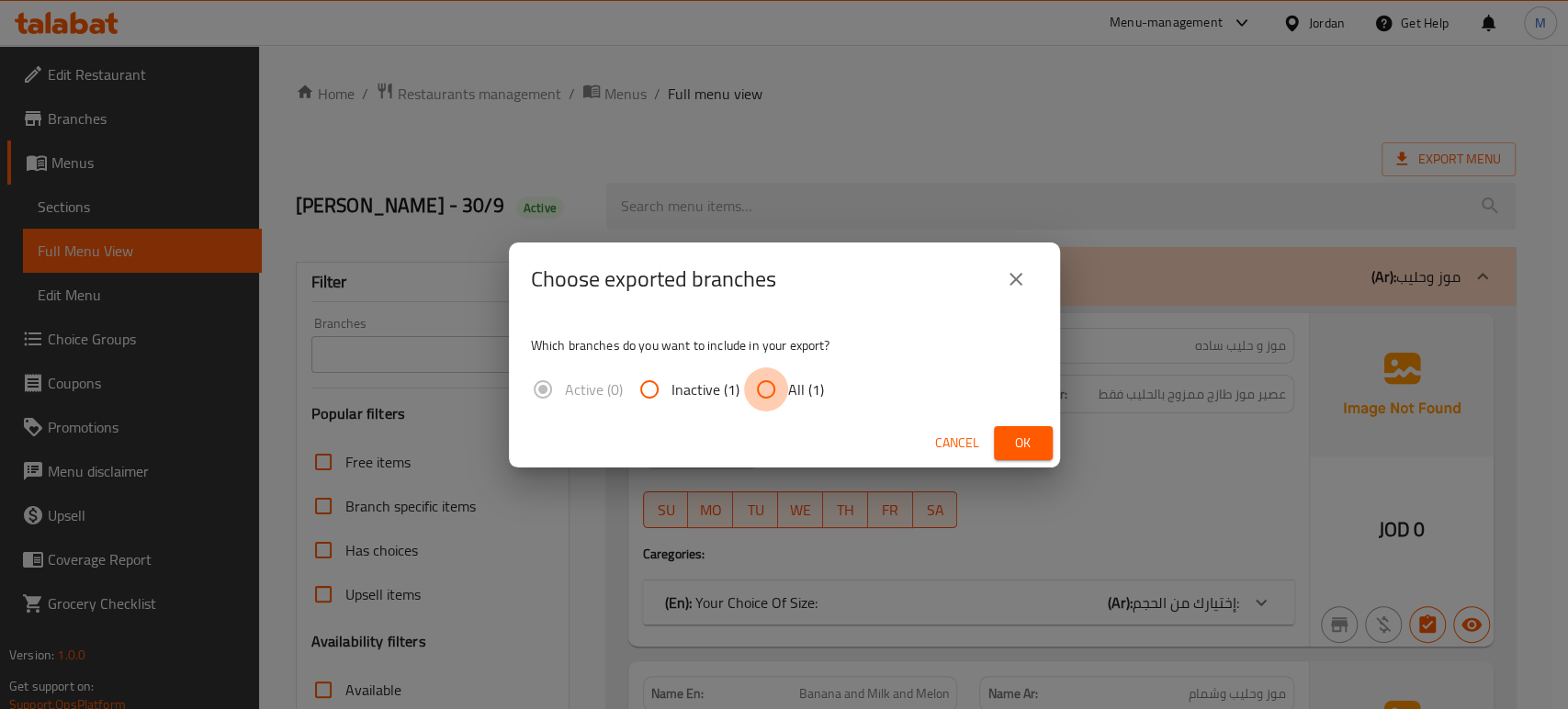
click at [768, 384] on input "All (1)" at bounding box center [766, 390] width 44 height 44
radio input "true"
click at [1016, 439] on span "Ok" at bounding box center [1024, 443] width 30 height 23
